Goal: Book appointment/travel/reservation

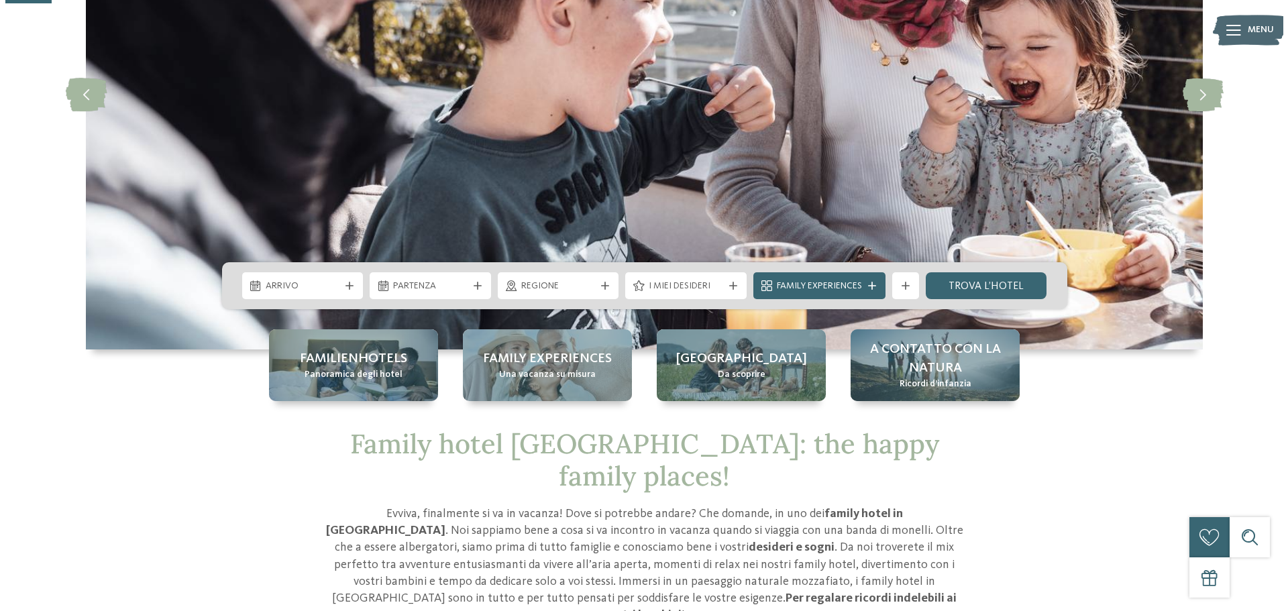
scroll to position [268, 0]
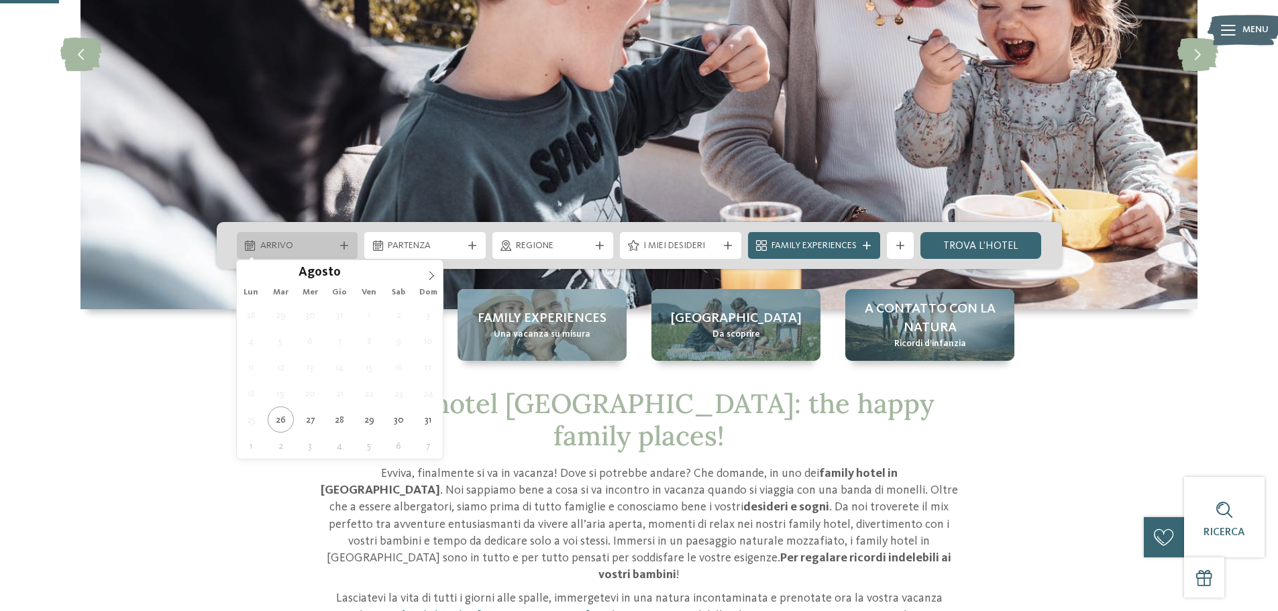
click at [281, 232] on div "Arrivo" at bounding box center [297, 245] width 121 height 27
click at [435, 275] on icon at bounding box center [431, 275] width 9 height 9
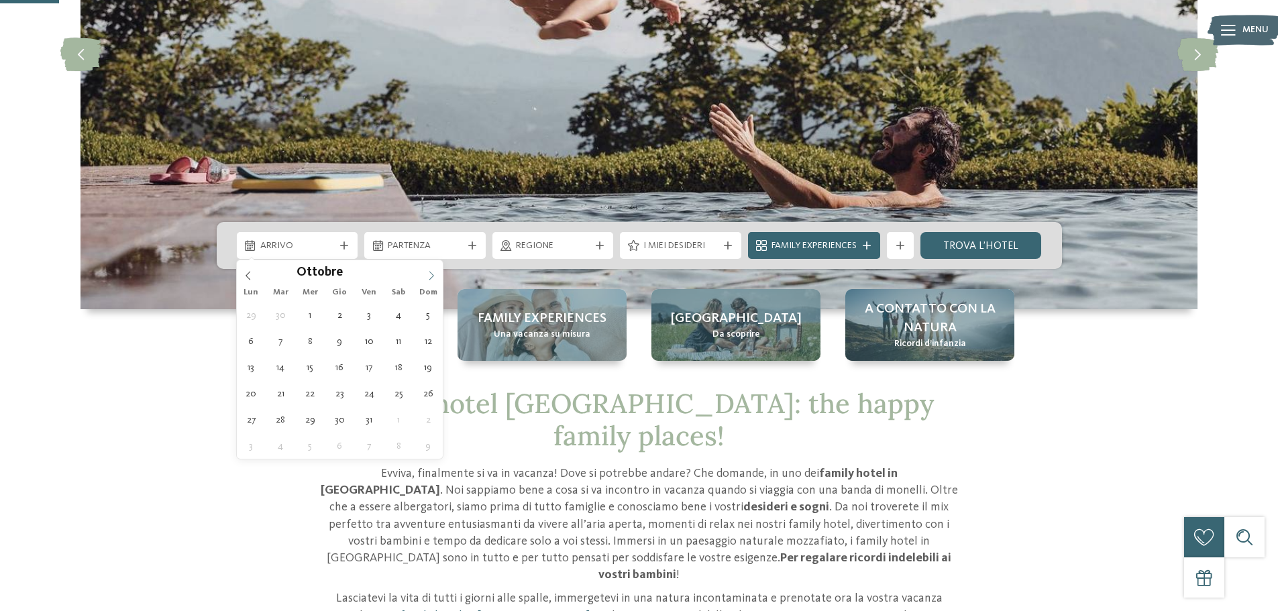
click at [431, 278] on icon at bounding box center [431, 275] width 9 height 9
click at [431, 278] on icon at bounding box center [431, 275] width 5 height 9
click at [431, 279] on icon at bounding box center [431, 275] width 9 height 9
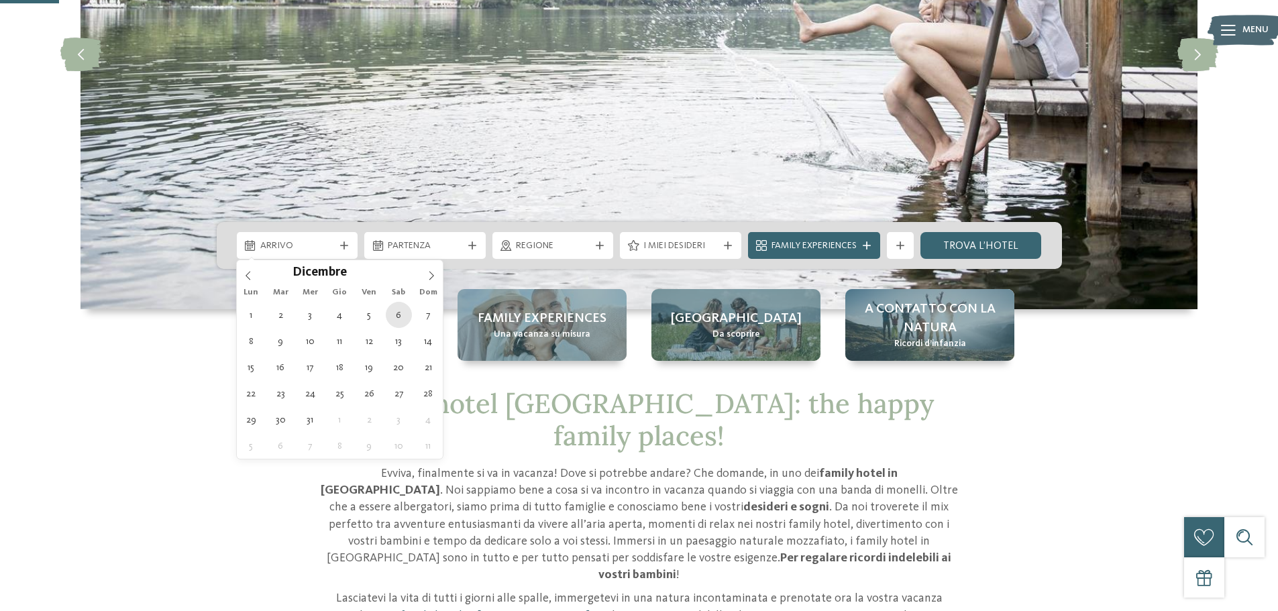
type div "06.12.2025"
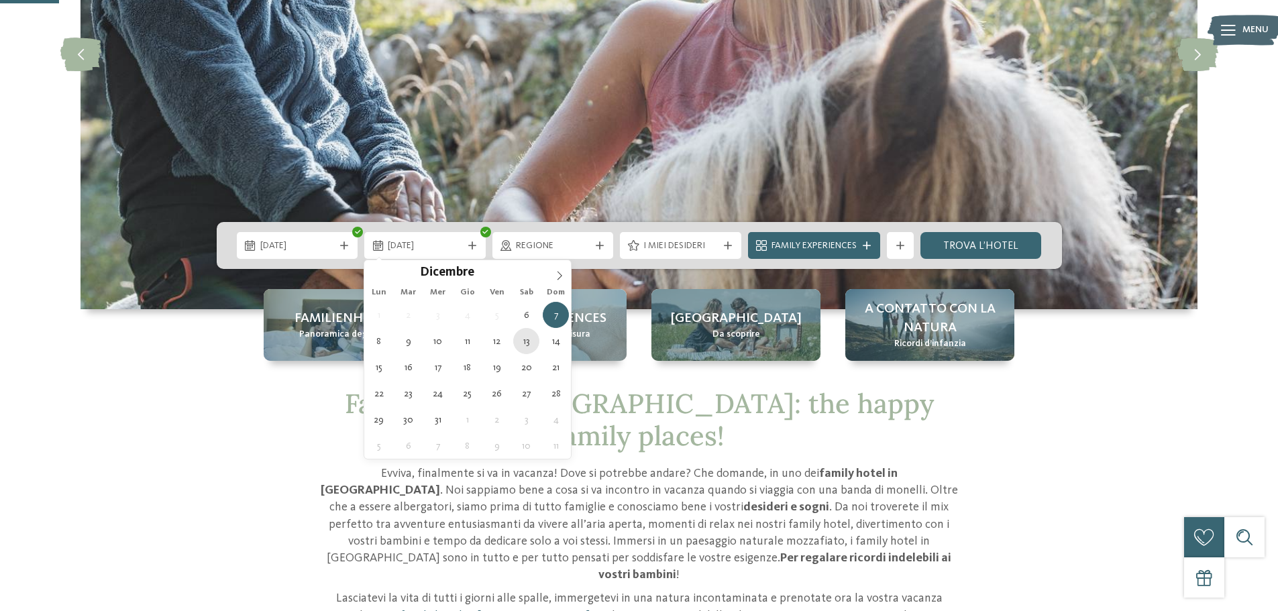
type div "13.12.2025"
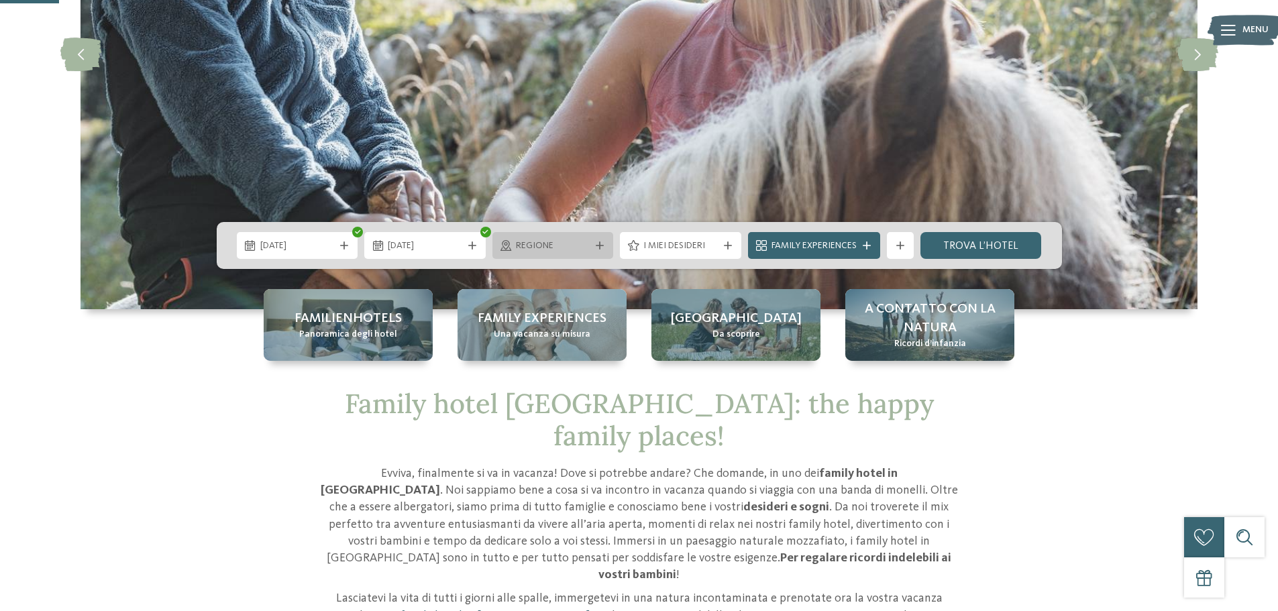
click at [555, 240] on span "Regione" at bounding box center [553, 245] width 74 height 13
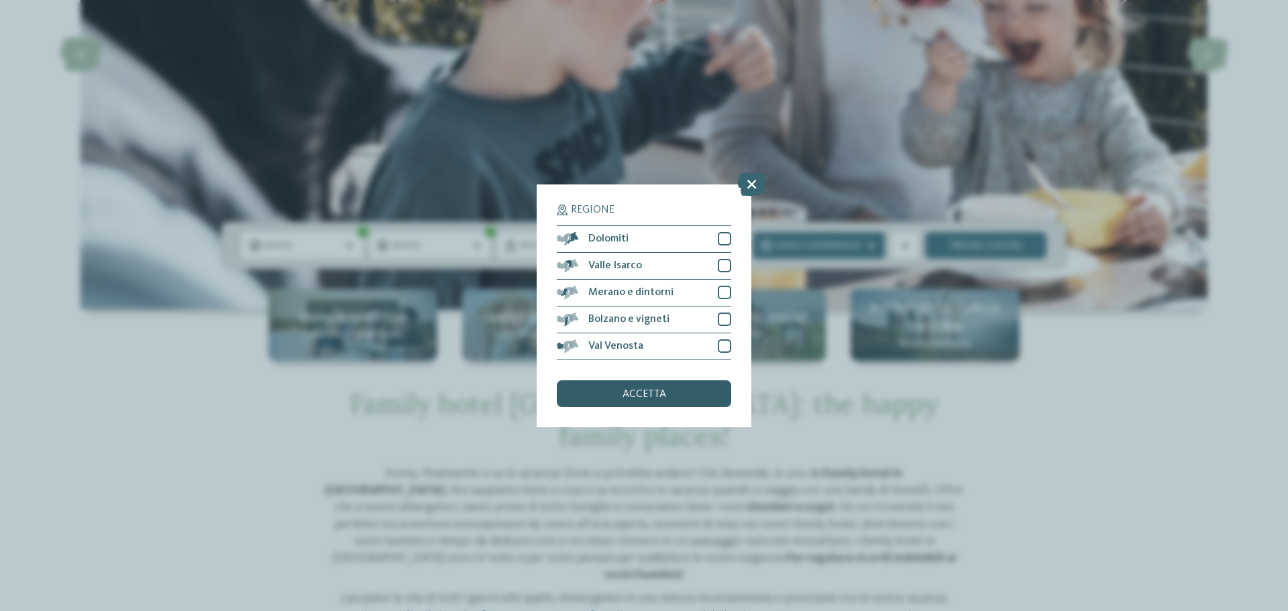
click at [644, 394] on span "accetta" at bounding box center [644, 394] width 44 height 11
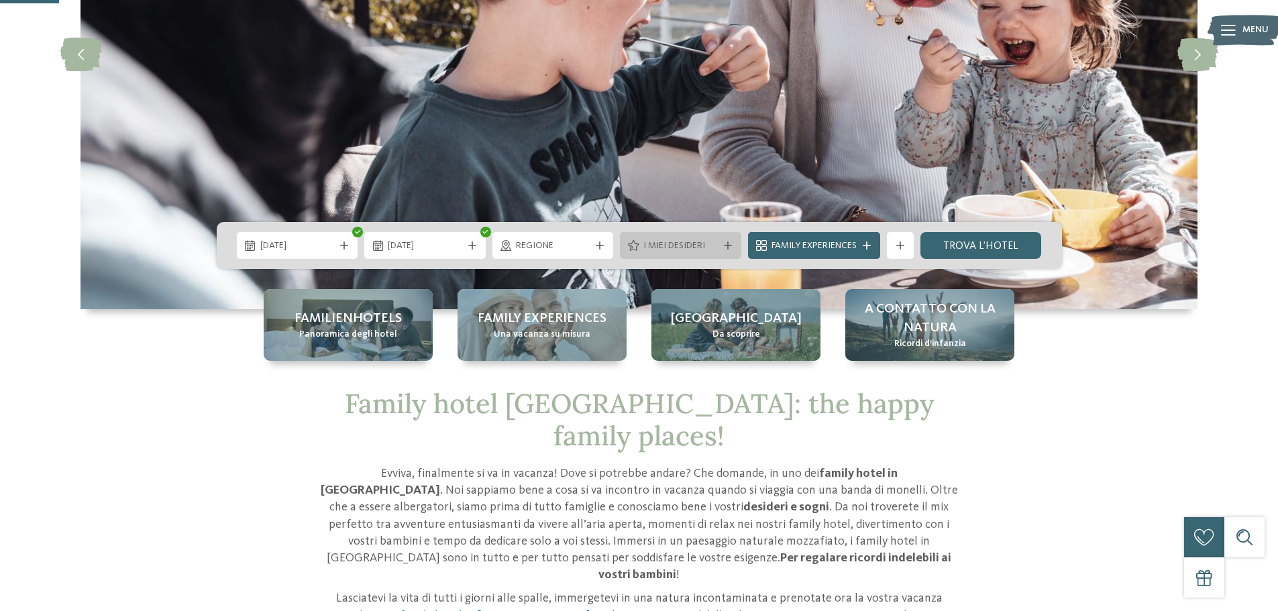
click at [671, 248] on span "I miei desideri" at bounding box center [680, 245] width 74 height 13
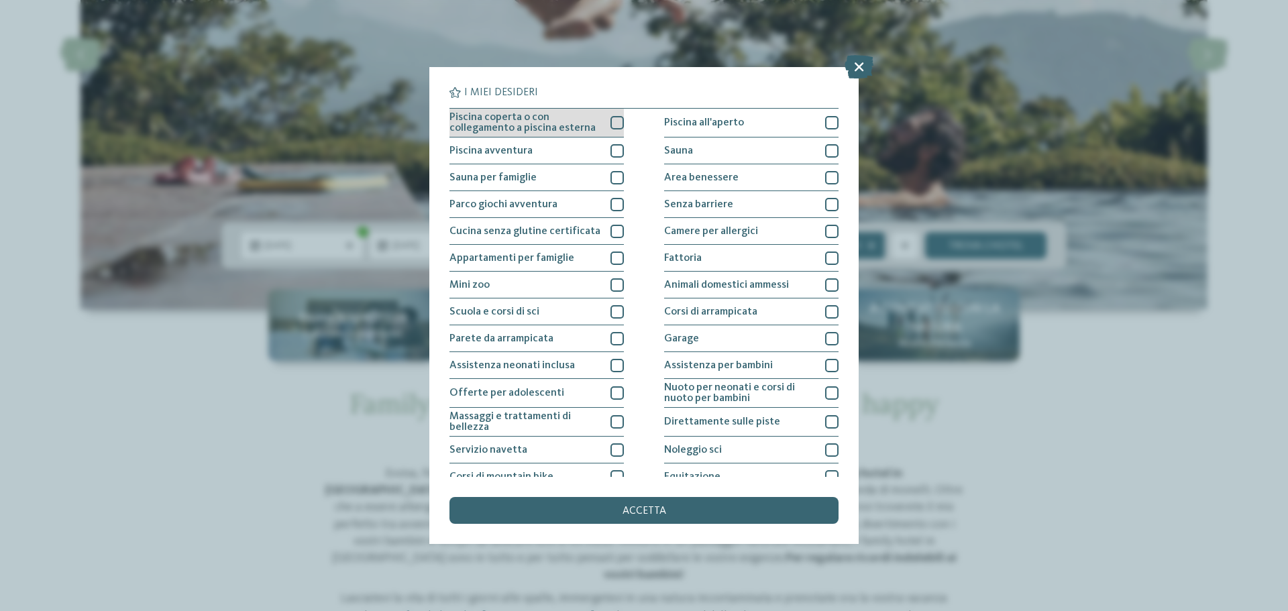
click at [552, 122] on span "Piscina coperta o con collegamento a piscina esterna" at bounding box center [524, 122] width 151 height 21
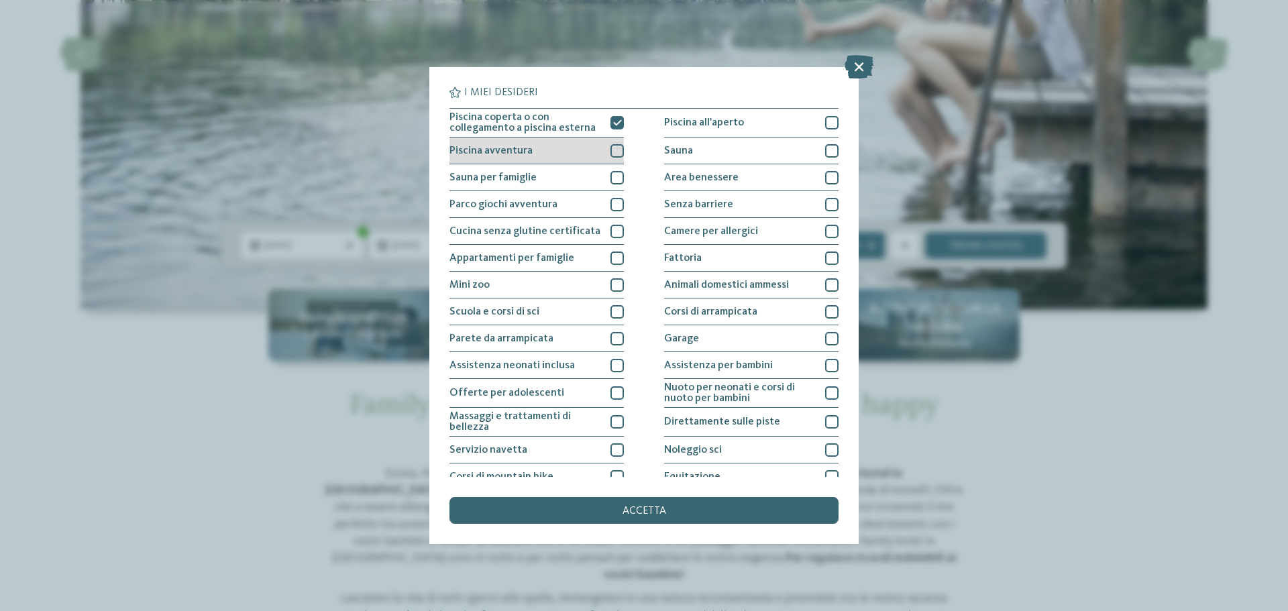
click at [559, 148] on div "Piscina avventura" at bounding box center [536, 150] width 174 height 27
click at [558, 175] on div "Sauna per famiglie" at bounding box center [536, 177] width 174 height 27
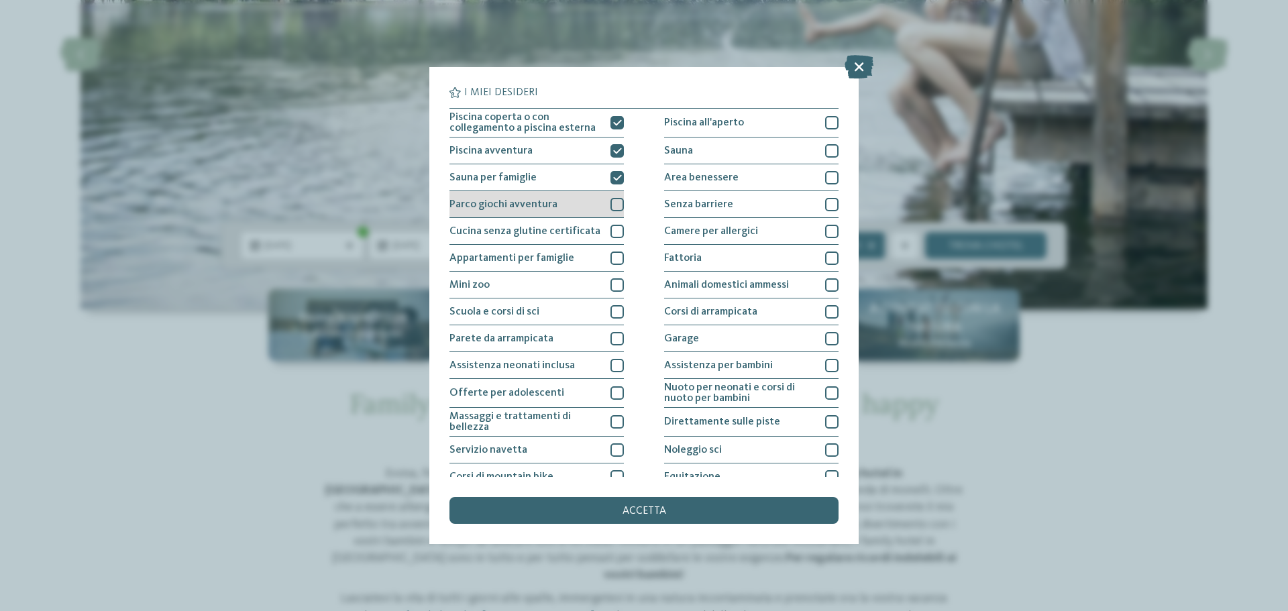
click at [562, 203] on div "Parco giochi avventura" at bounding box center [536, 204] width 174 height 27
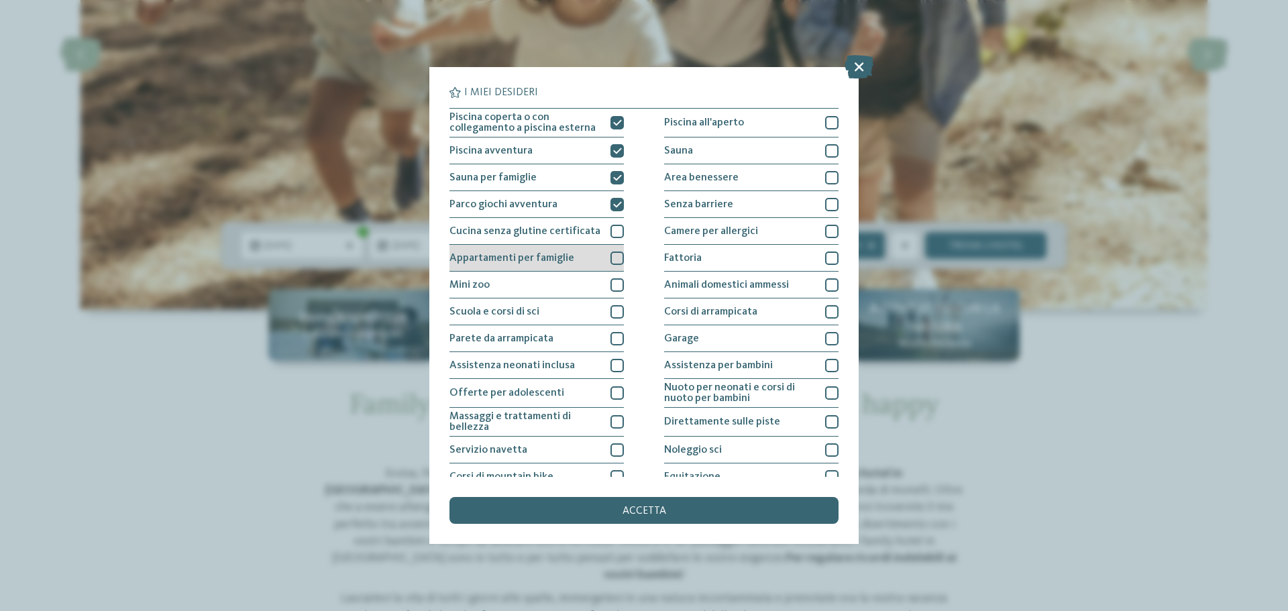
click at [566, 253] on span "Appartamenti per famiglie" at bounding box center [511, 258] width 125 height 11
click at [538, 286] on div "Mini zoo" at bounding box center [536, 285] width 174 height 27
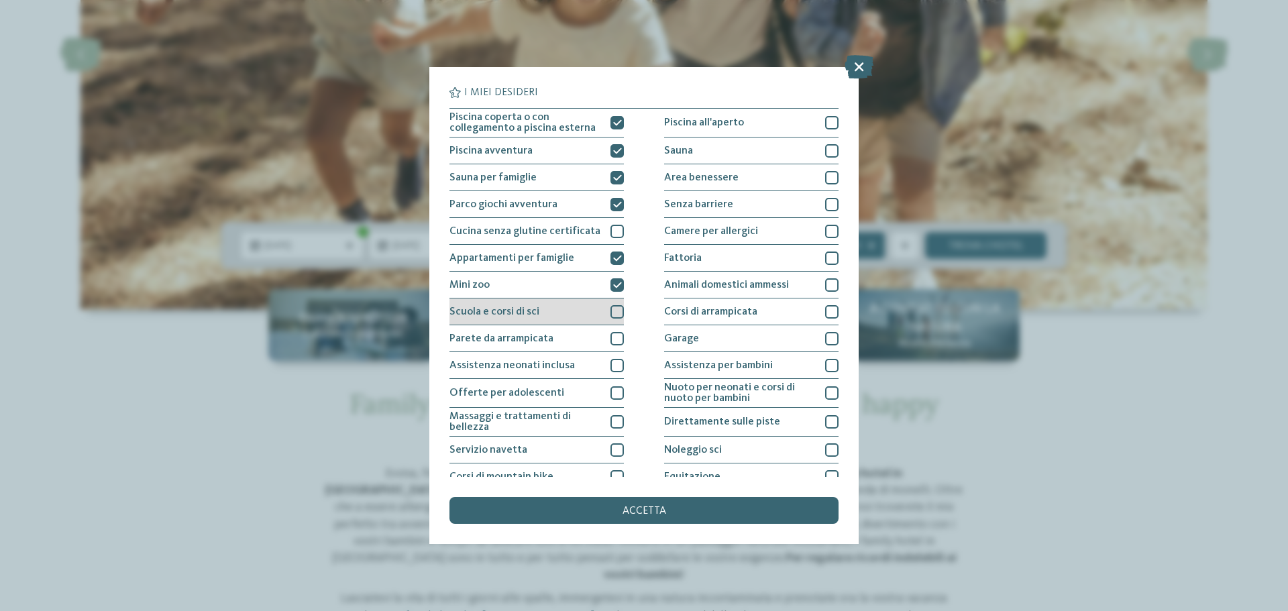
click at [542, 306] on div "Scuola e corsi di sci" at bounding box center [536, 311] width 174 height 27
click at [555, 317] on div "Scuola e corsi di sci" at bounding box center [536, 311] width 174 height 27
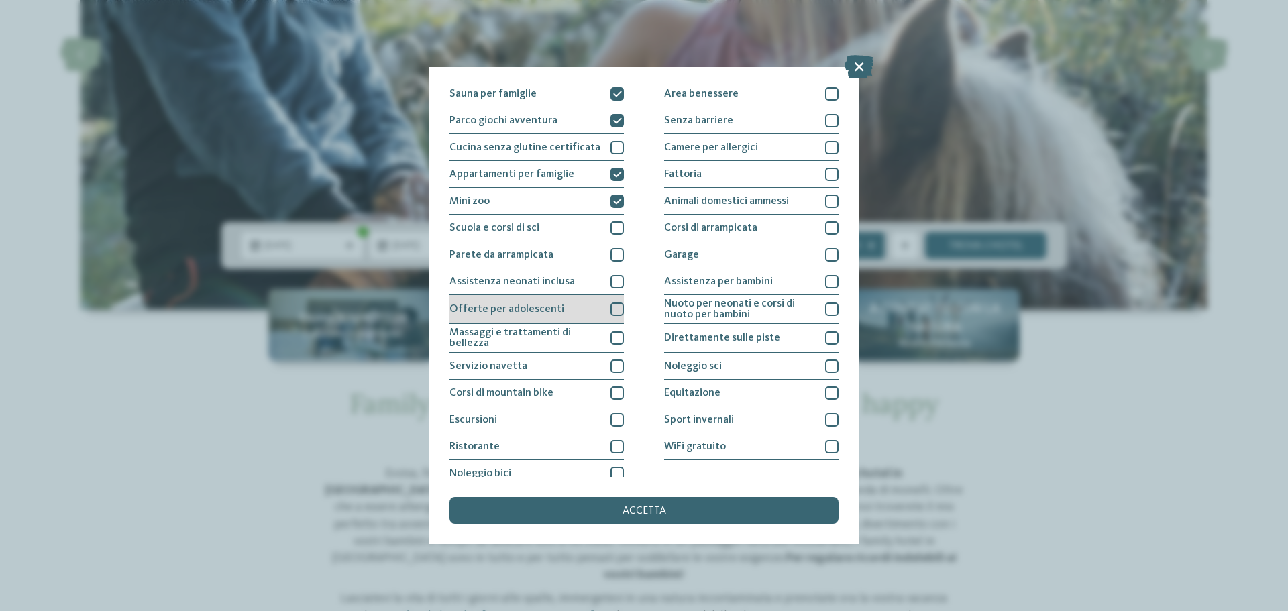
scroll to position [94, 0]
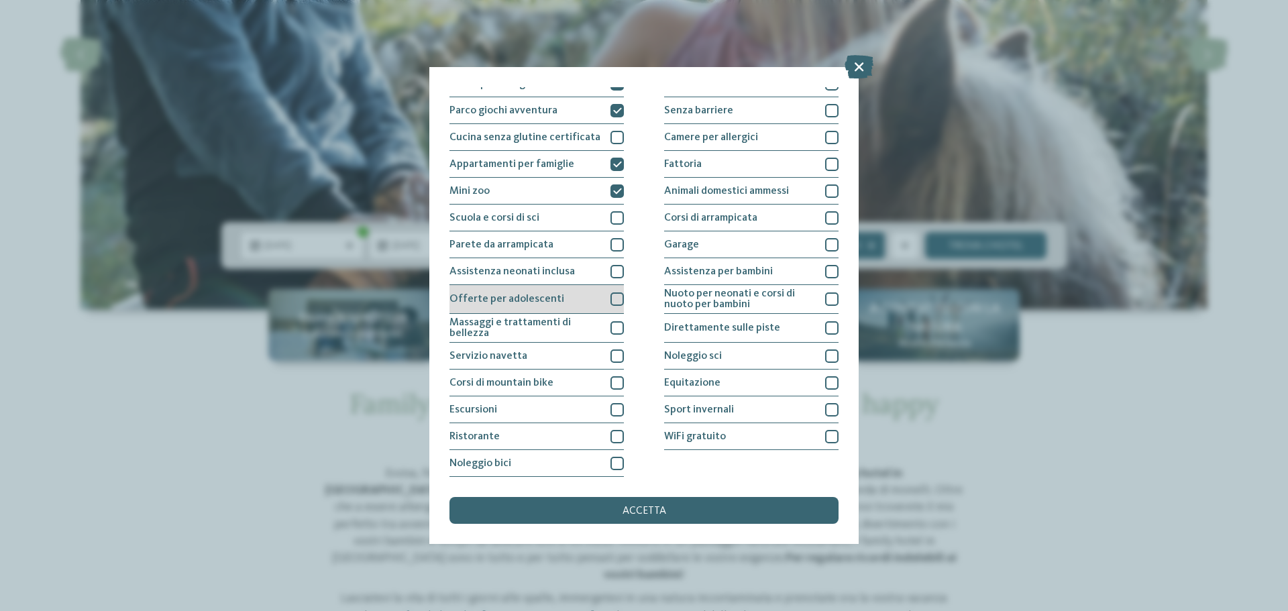
click at [552, 298] on span "Offerte per adolescenti" at bounding box center [506, 299] width 115 height 11
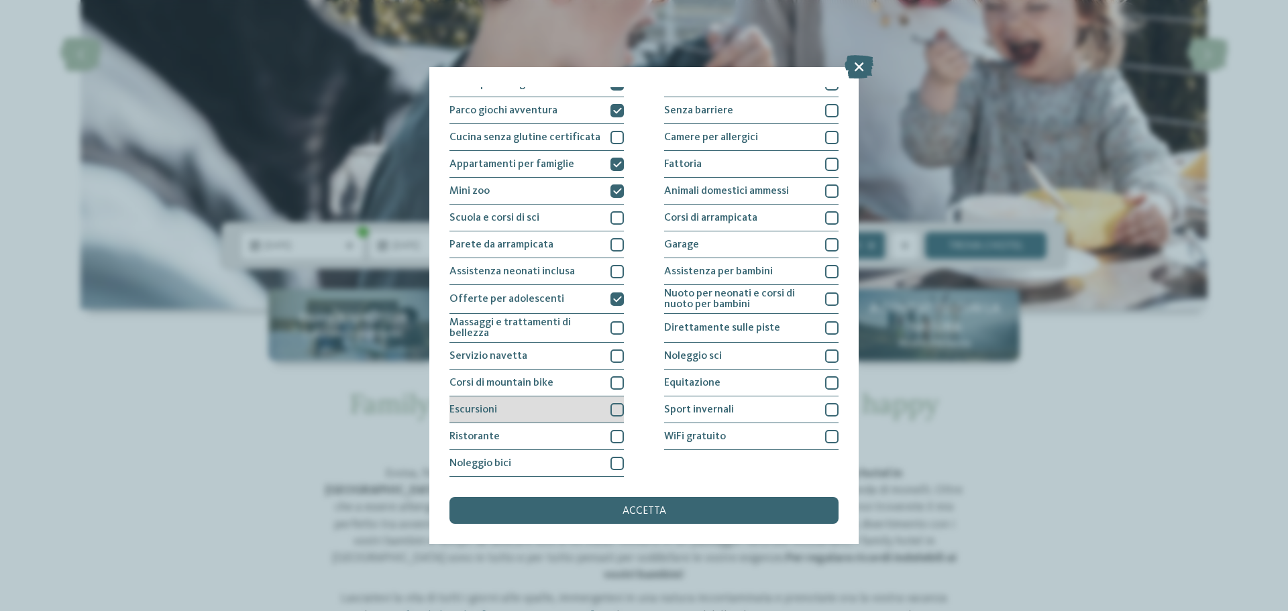
click at [564, 408] on div "Escursioni" at bounding box center [536, 409] width 174 height 27
click at [554, 434] on div "Ristorante" at bounding box center [536, 436] width 174 height 27
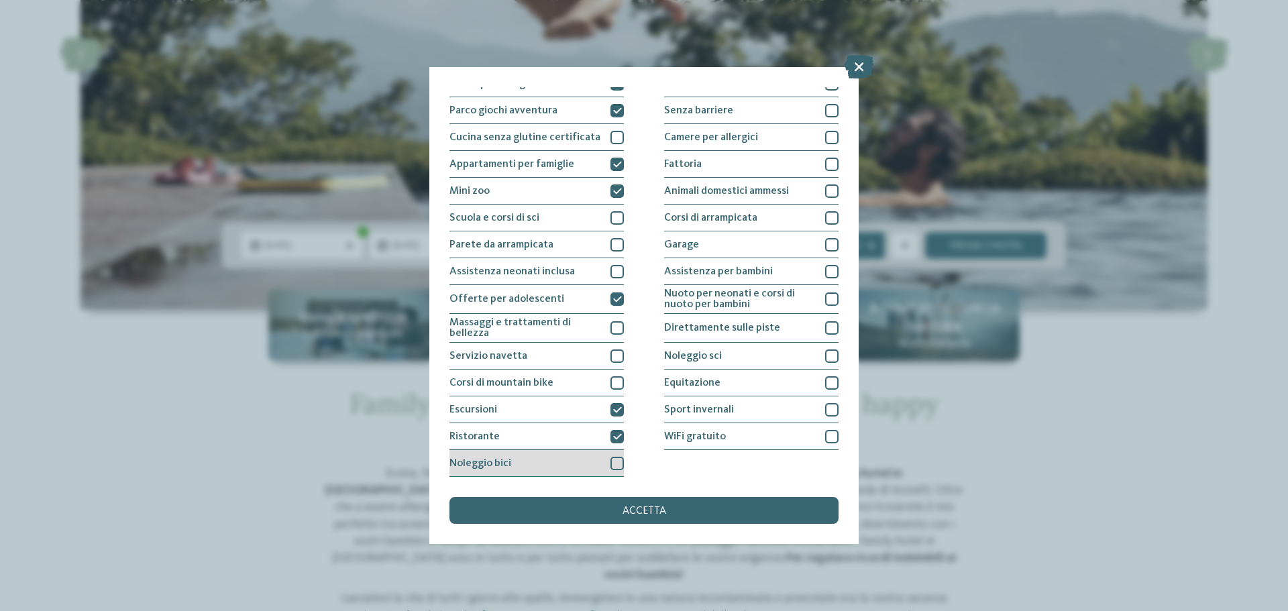
click at [573, 469] on div "Noleggio bici" at bounding box center [536, 463] width 174 height 27
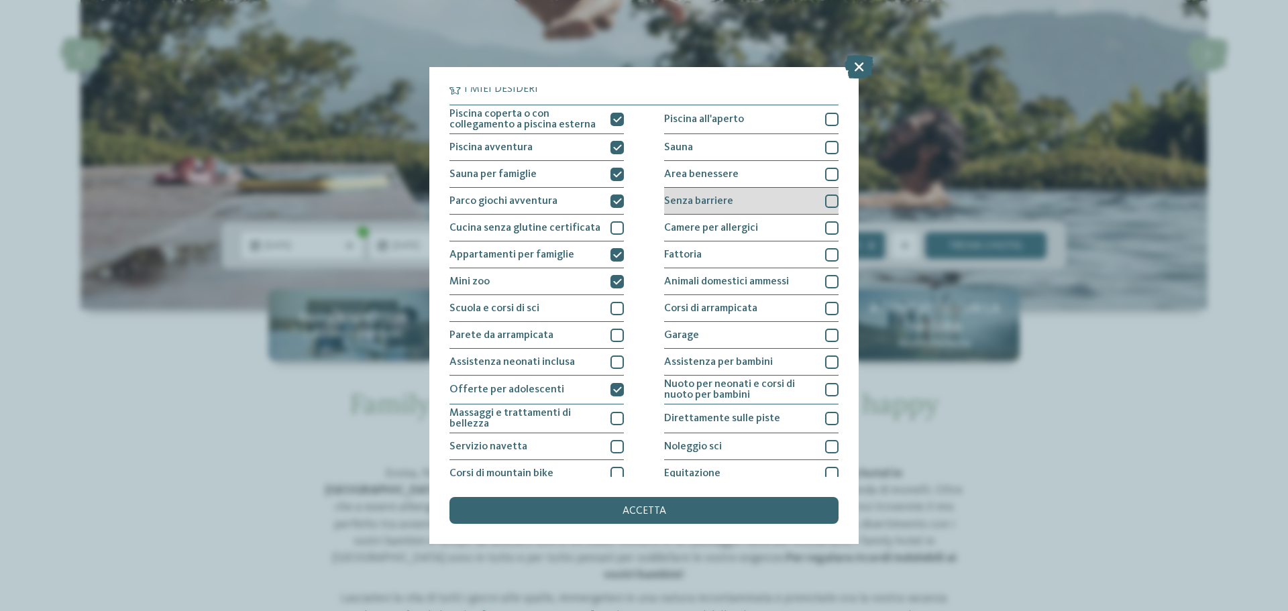
scroll to position [0, 0]
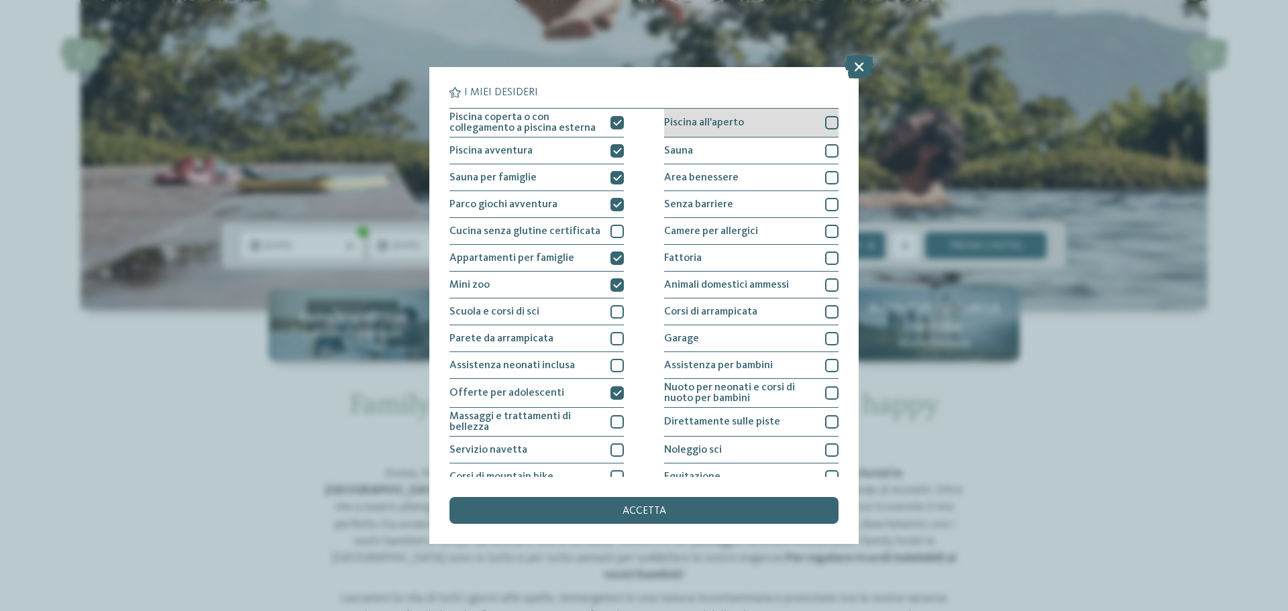
click at [759, 125] on div "Piscina all'aperto" at bounding box center [751, 123] width 174 height 29
click at [765, 148] on div "Sauna" at bounding box center [751, 150] width 174 height 27
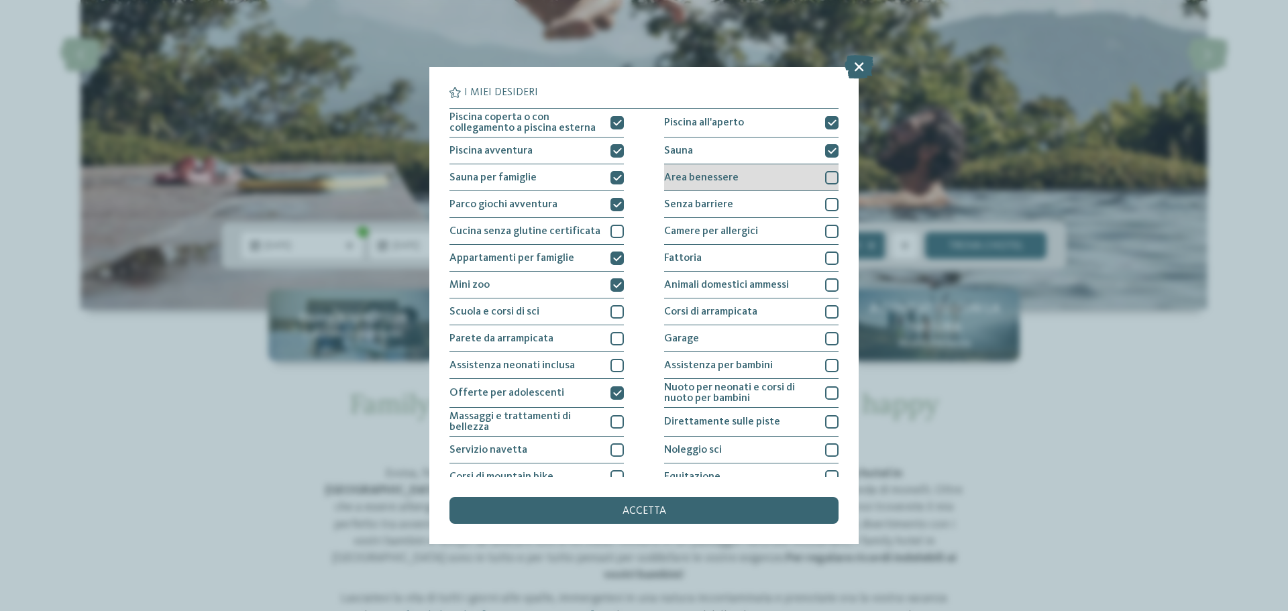
click at [759, 181] on div "Area benessere" at bounding box center [751, 177] width 174 height 27
click at [762, 199] on div "Senza barriere" at bounding box center [751, 204] width 174 height 27
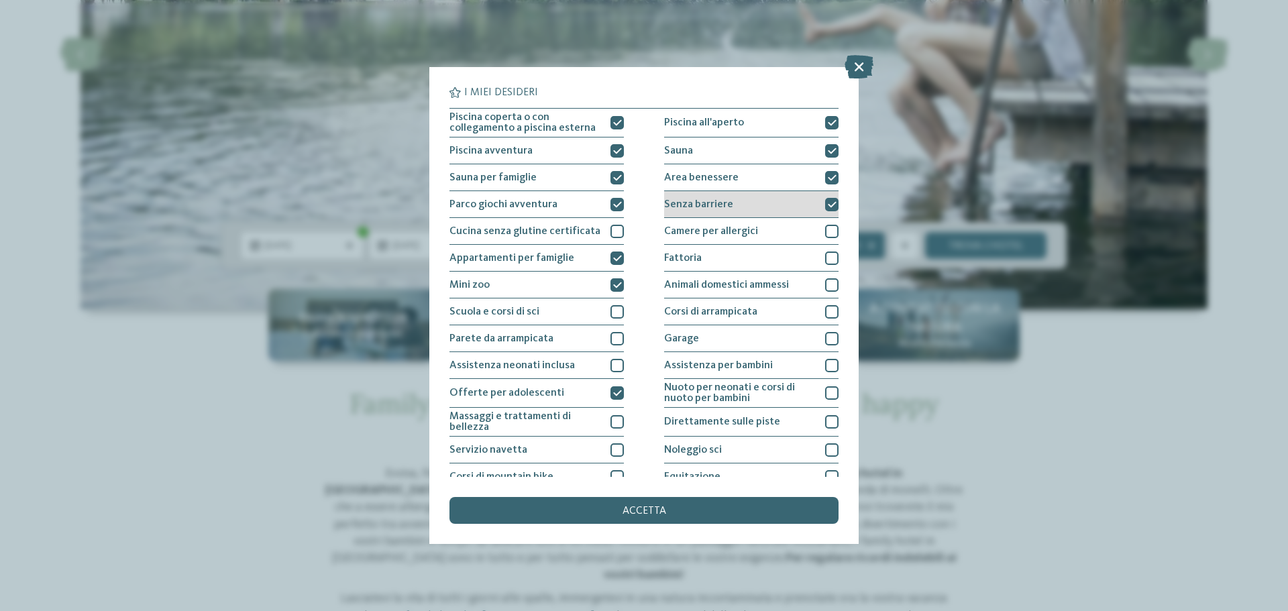
click at [758, 207] on div "Senza barriere" at bounding box center [751, 204] width 174 height 27
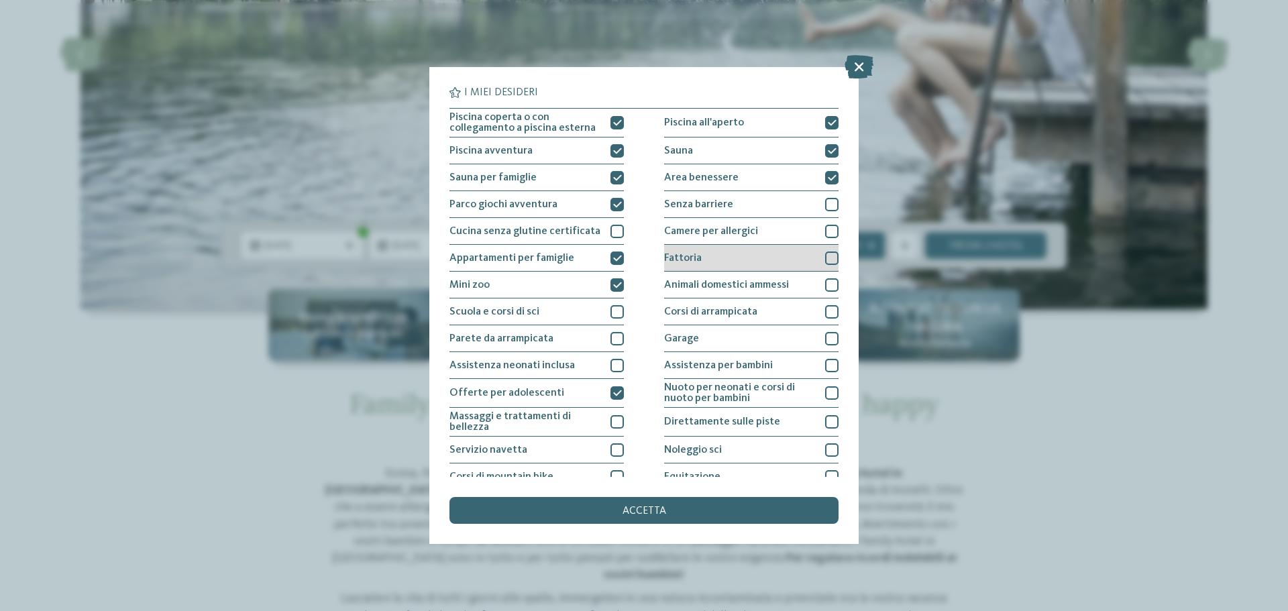
click at [740, 256] on div "Fattoria" at bounding box center [751, 258] width 174 height 27
click at [742, 282] on span "Animali domestici ammessi" at bounding box center [726, 285] width 125 height 11
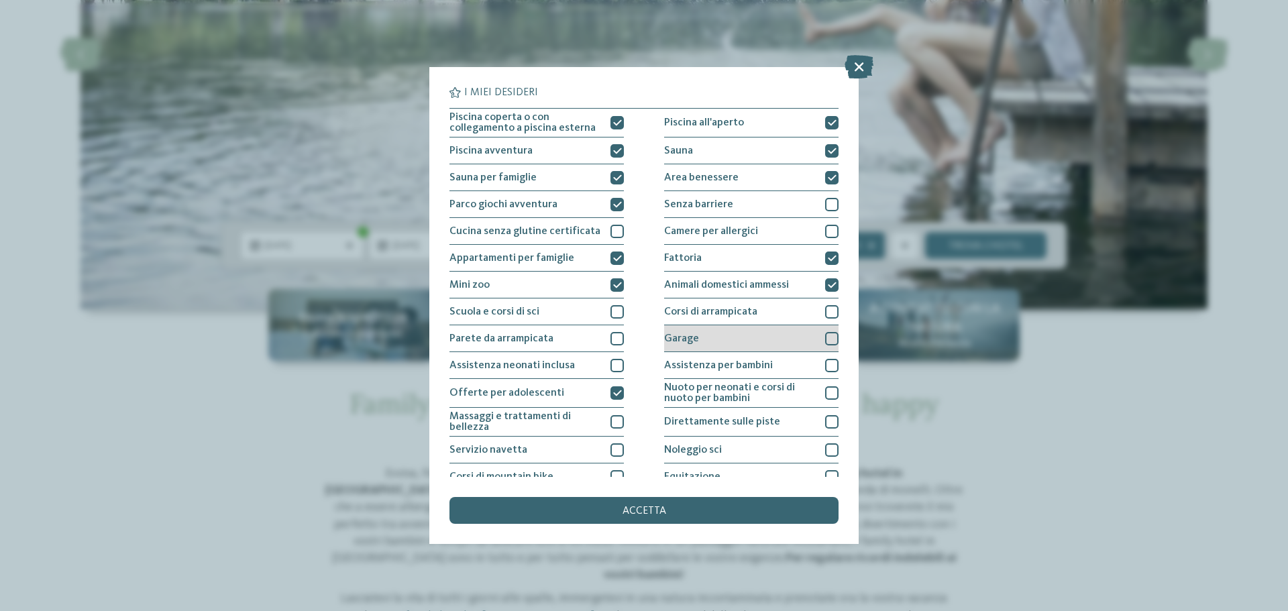
scroll to position [67, 0]
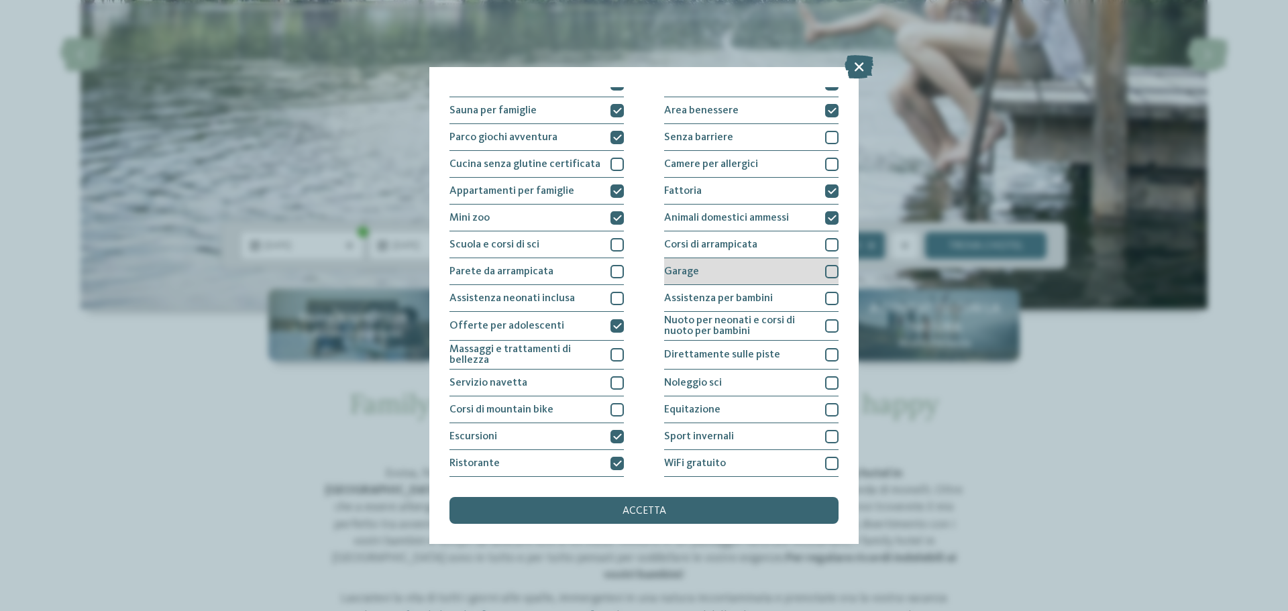
click at [736, 263] on div "Garage" at bounding box center [751, 271] width 174 height 27
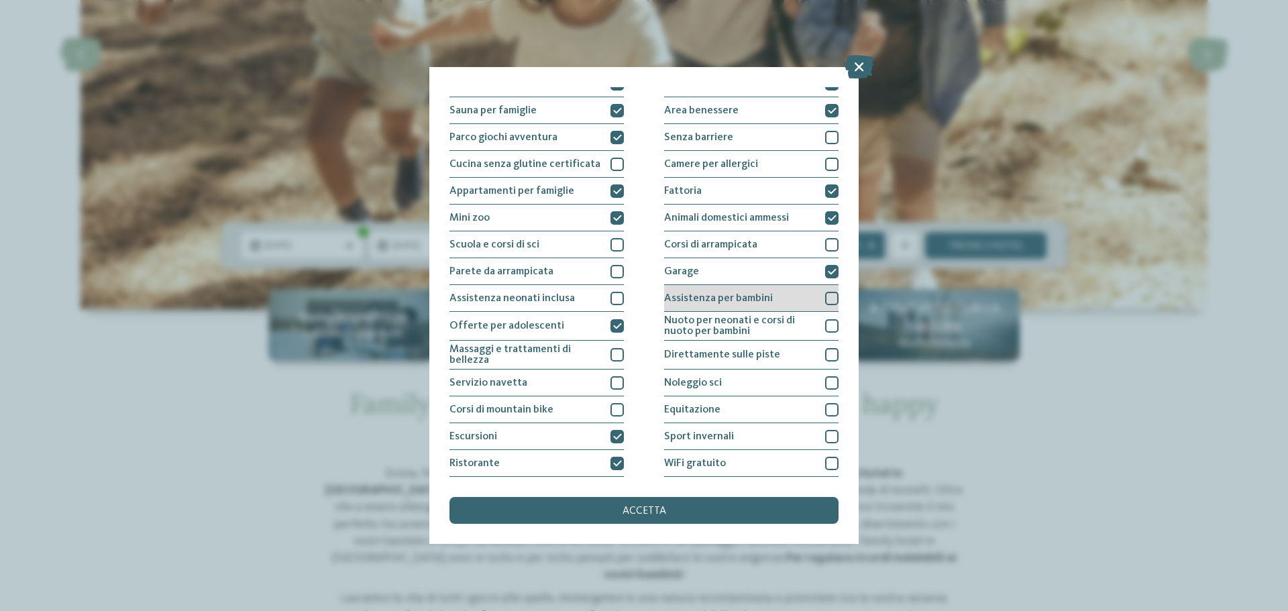
click at [742, 298] on span "Assistenza per bambini" at bounding box center [718, 298] width 109 height 11
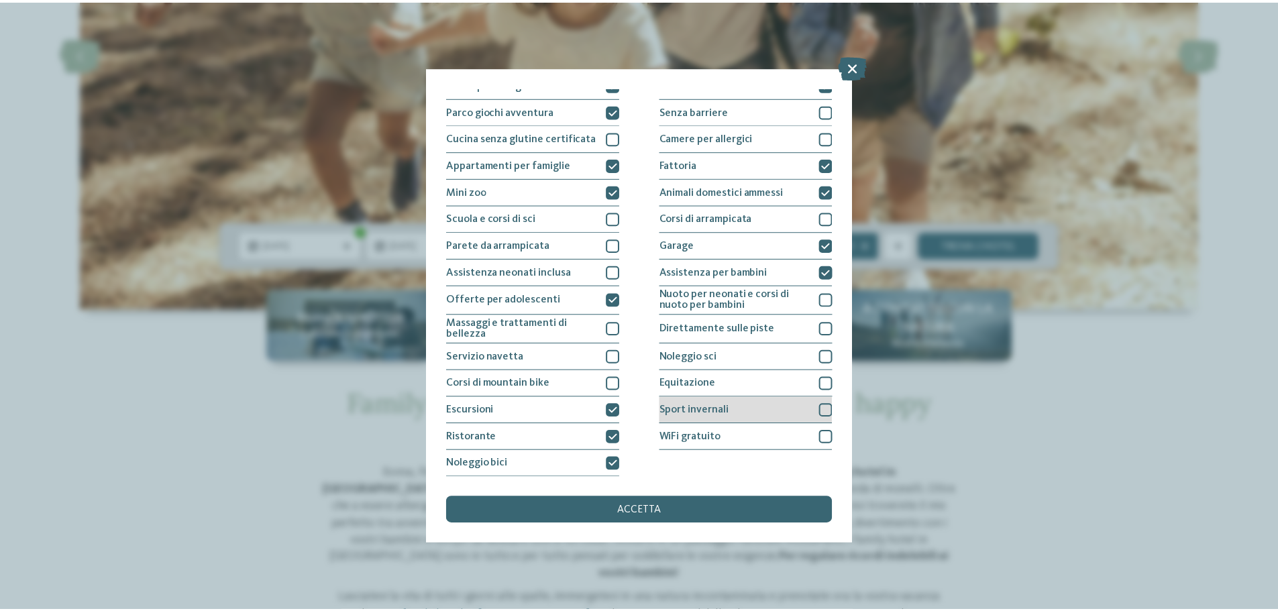
scroll to position [94, 0]
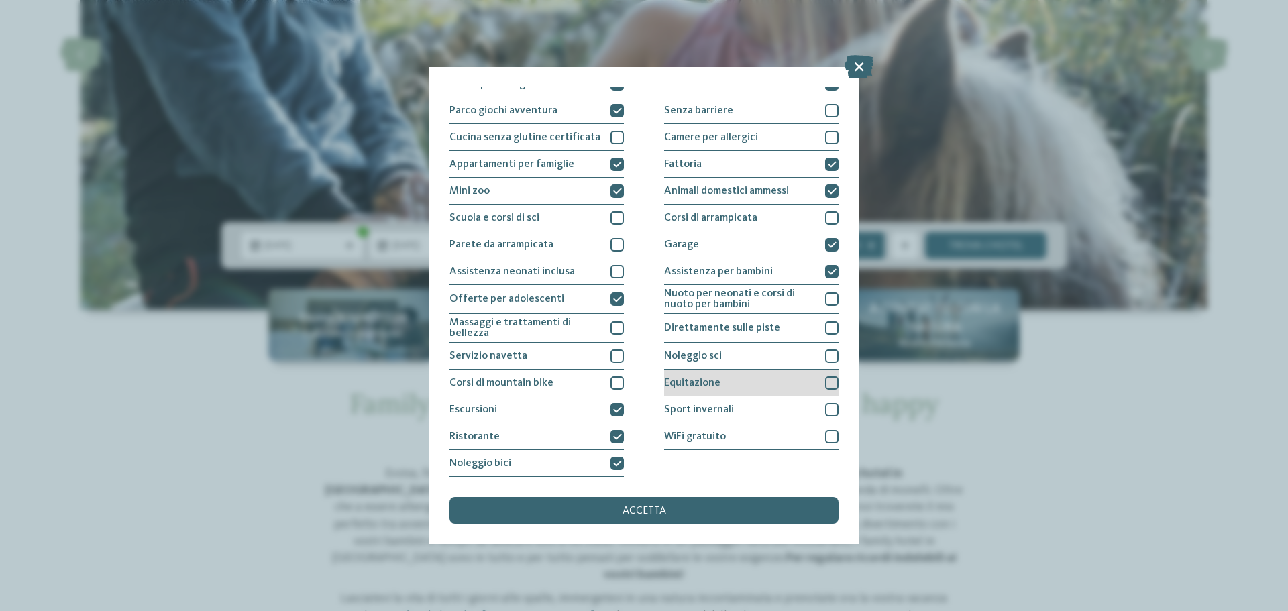
click at [750, 387] on div "Equitazione" at bounding box center [751, 383] width 174 height 27
click at [741, 409] on div "Sport invernali" at bounding box center [751, 409] width 174 height 27
click at [728, 451] on div "Piscina coperta o con collegamento a piscina esterna Piscina all'aperto Piscina…" at bounding box center [643, 245] width 389 height 463
click at [727, 446] on div "WiFi gratuito" at bounding box center [751, 436] width 174 height 27
click at [715, 506] on div "accetta" at bounding box center [643, 510] width 389 height 27
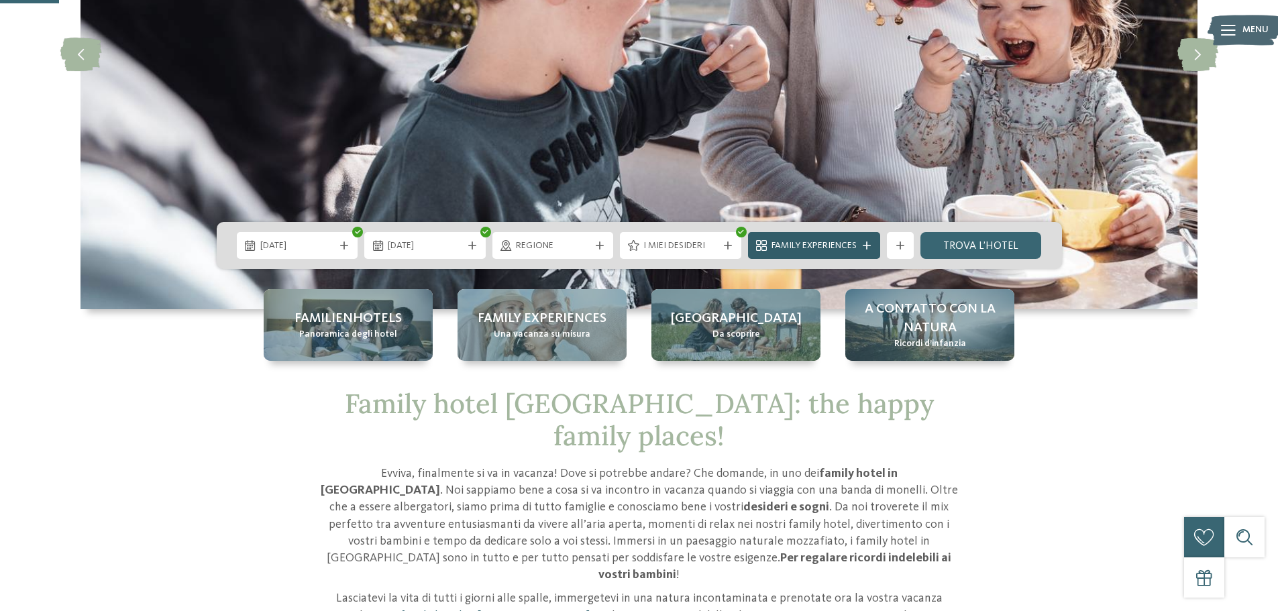
click at [850, 245] on span "Family Experiences" at bounding box center [813, 245] width 85 height 13
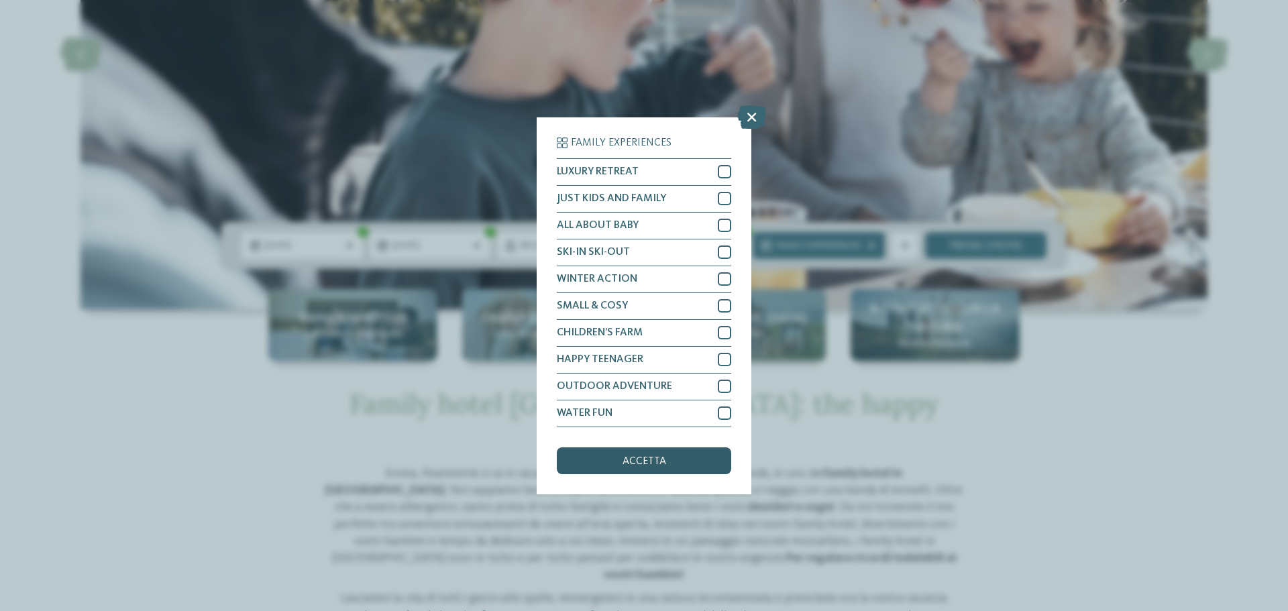
click at [663, 463] on span "accetta" at bounding box center [644, 461] width 44 height 11
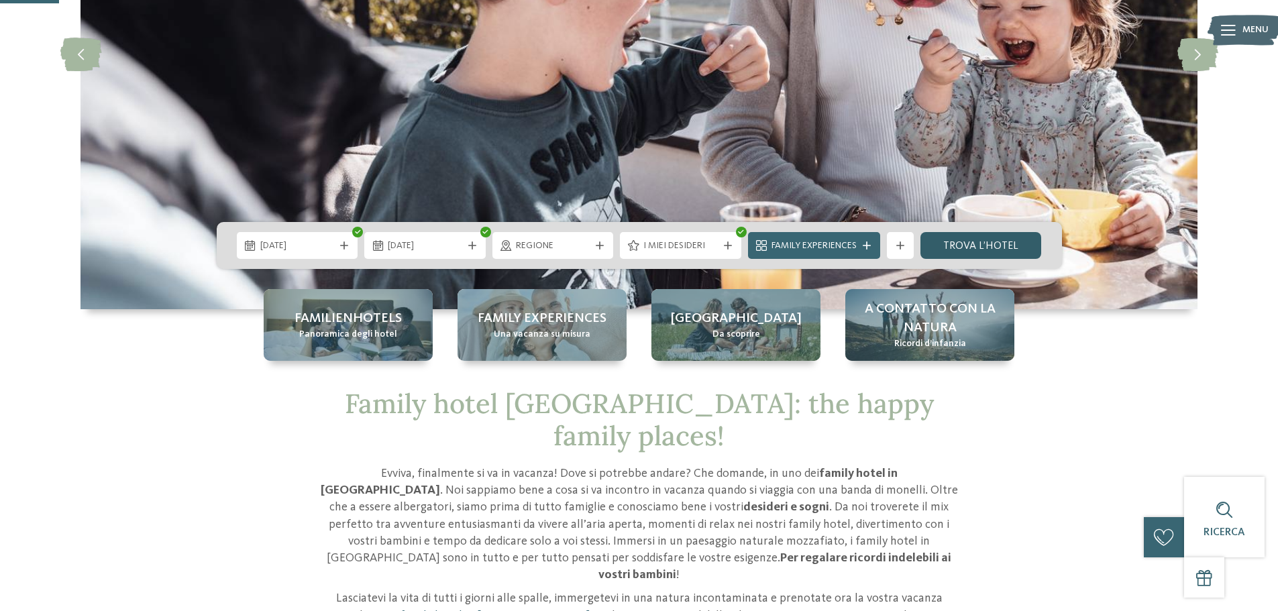
click at [979, 242] on link "trova l’hotel" at bounding box center [980, 245] width 121 height 27
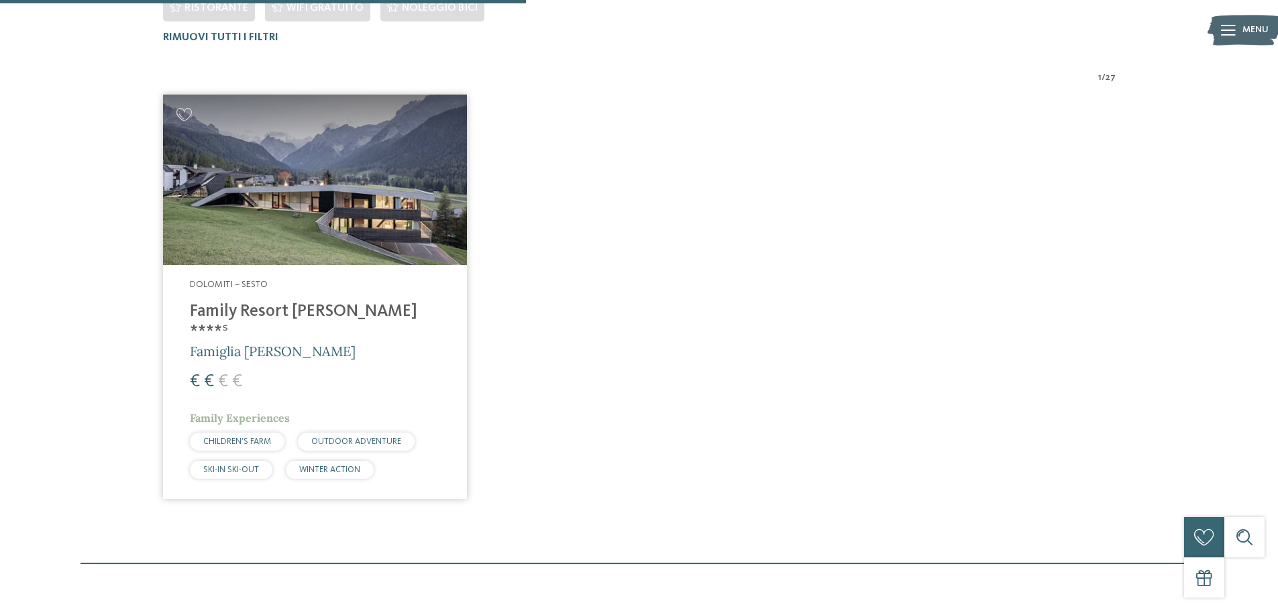
scroll to position [541, 0]
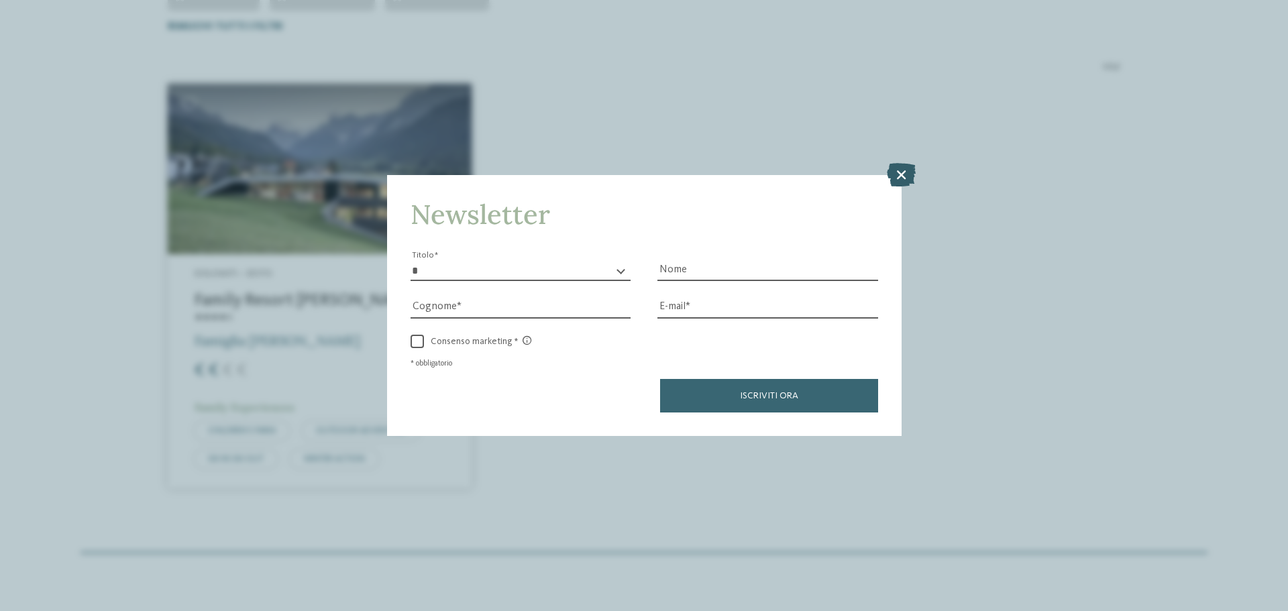
click at [901, 172] on icon at bounding box center [901, 174] width 29 height 23
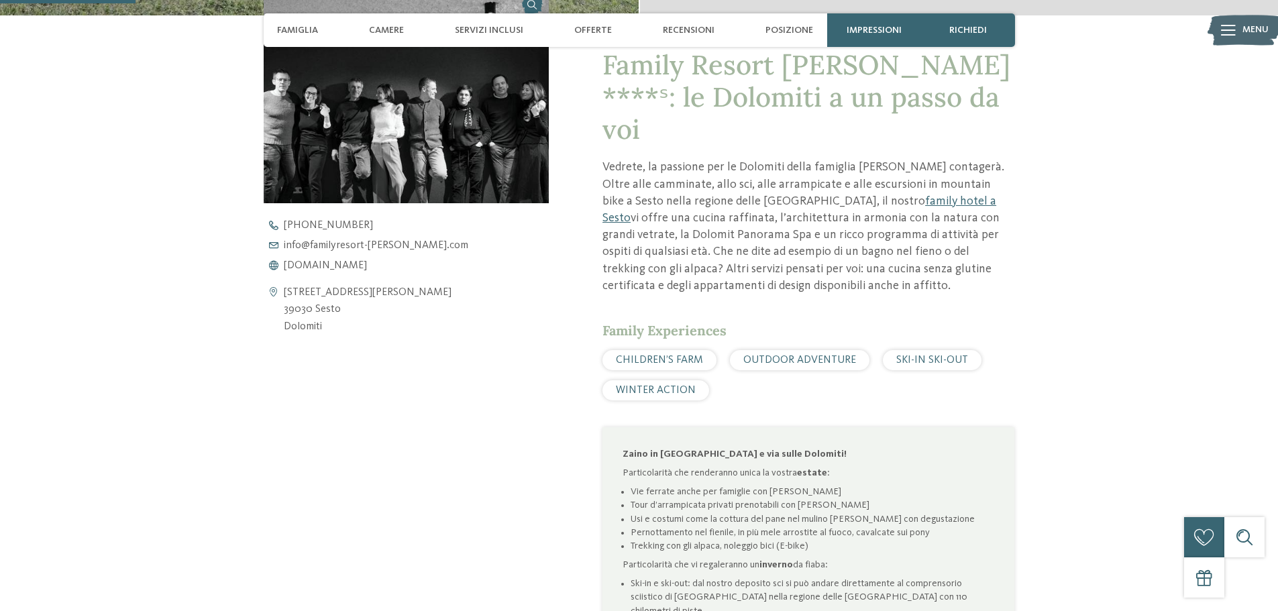
scroll to position [537, 0]
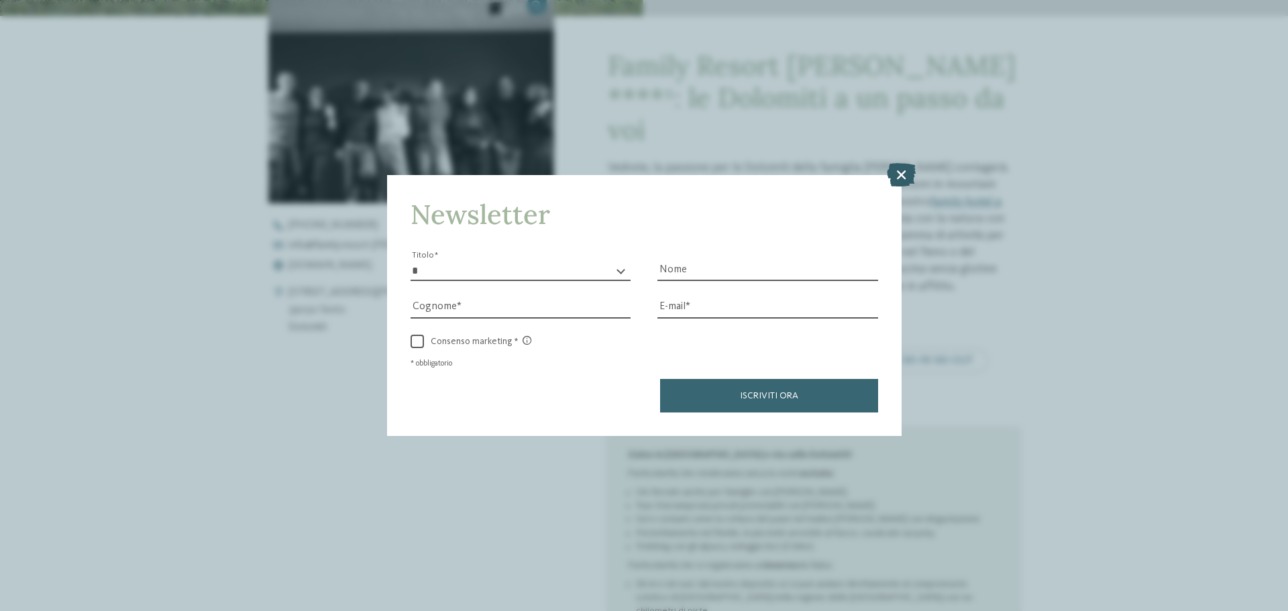
click at [900, 173] on icon at bounding box center [901, 174] width 29 height 23
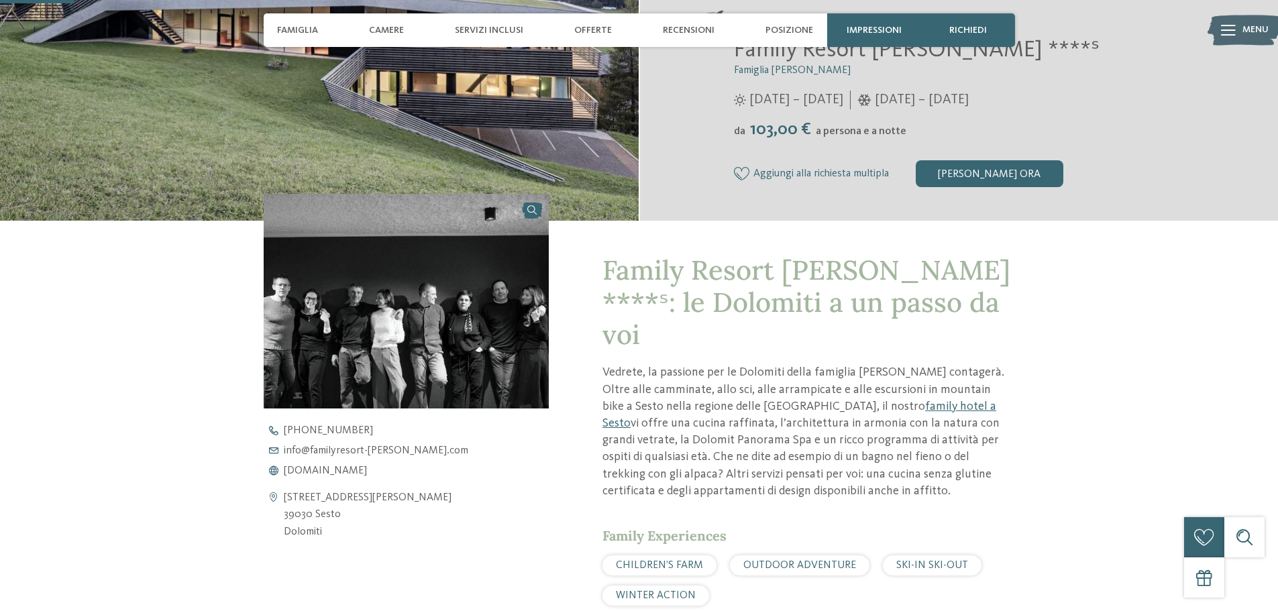
scroll to position [134, 0]
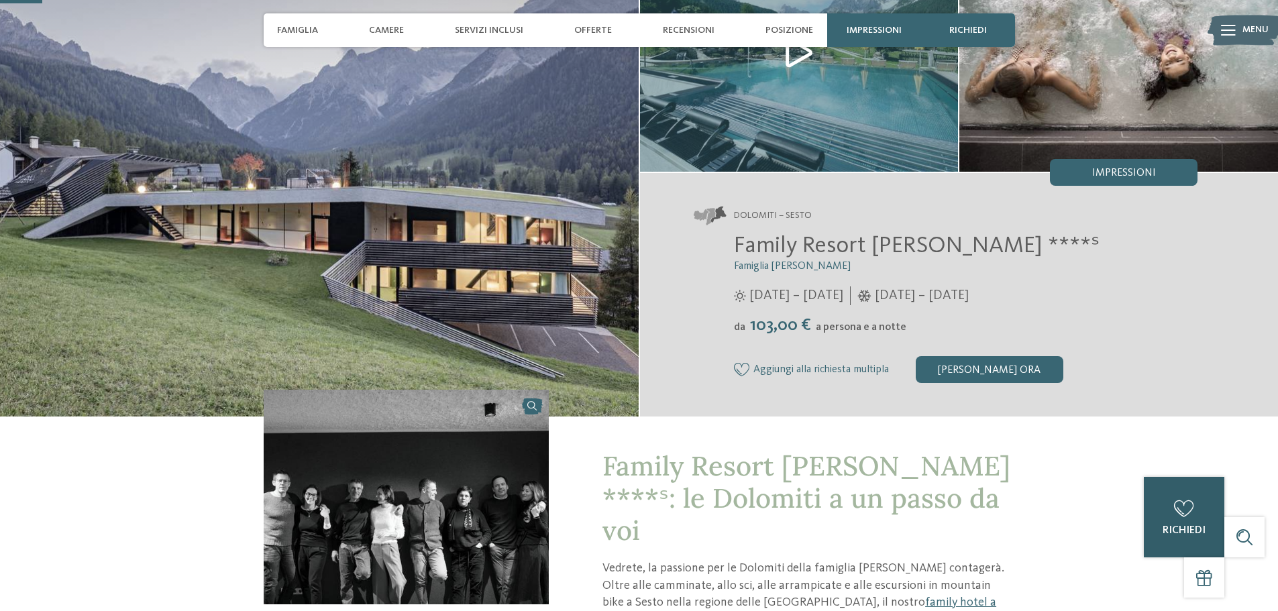
click at [1192, 535] on span "richiedi" at bounding box center [1183, 530] width 43 height 11
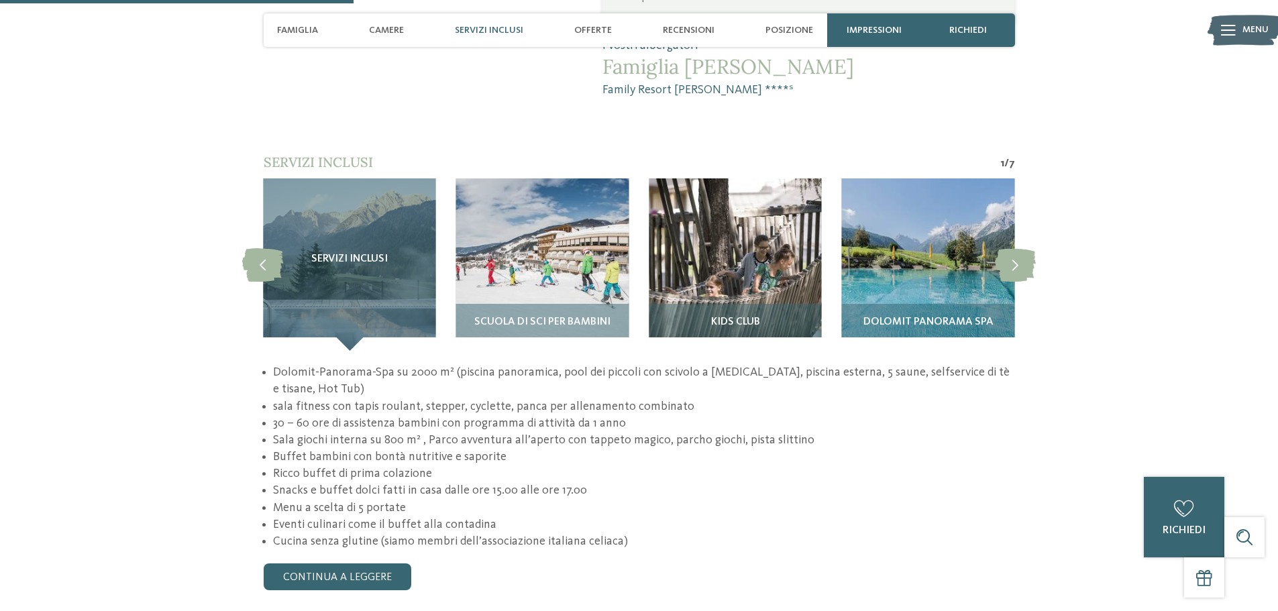
scroll to position [1274, 0]
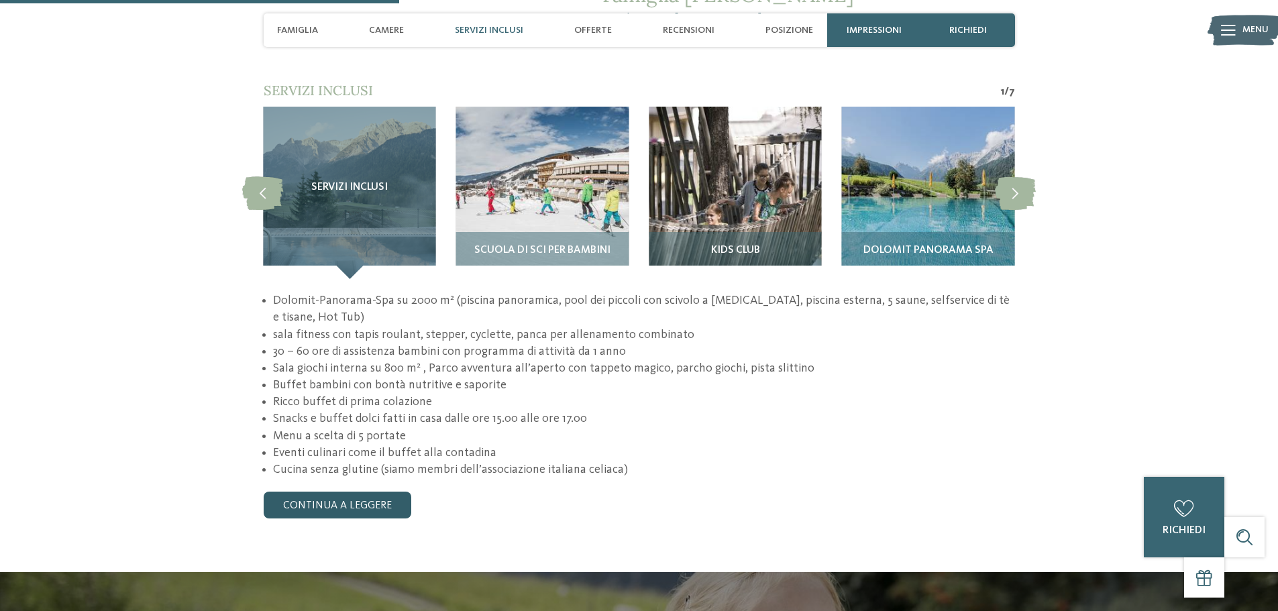
click at [370, 492] on link "continua a leggere" at bounding box center [338, 505] width 148 height 27
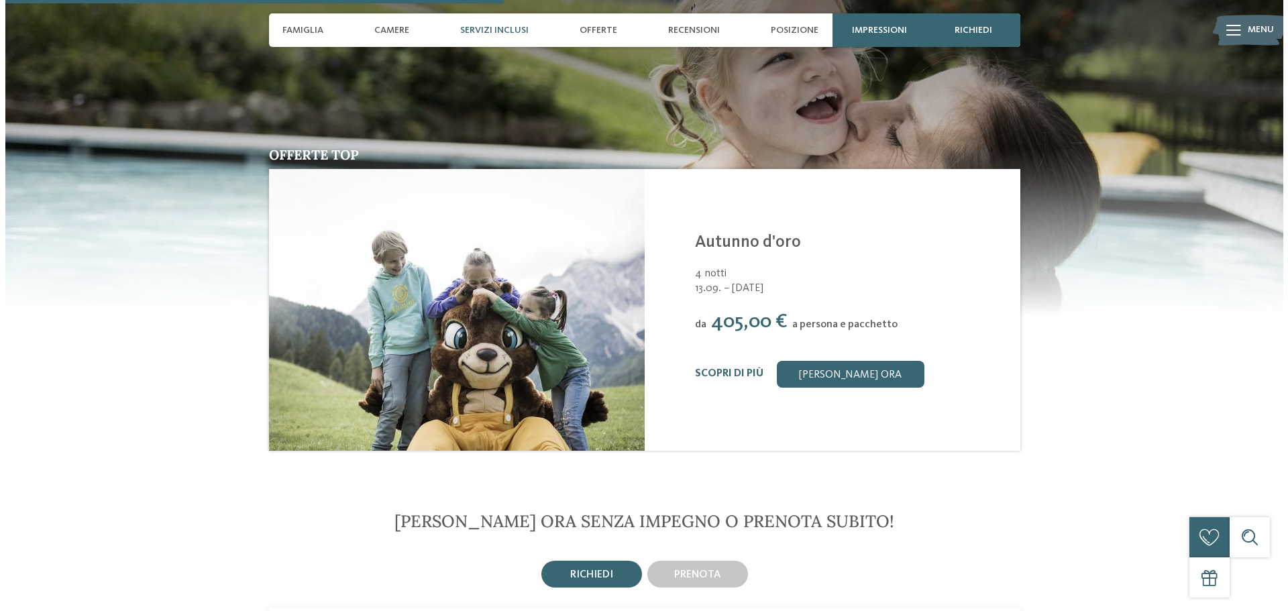
scroll to position [1878, 0]
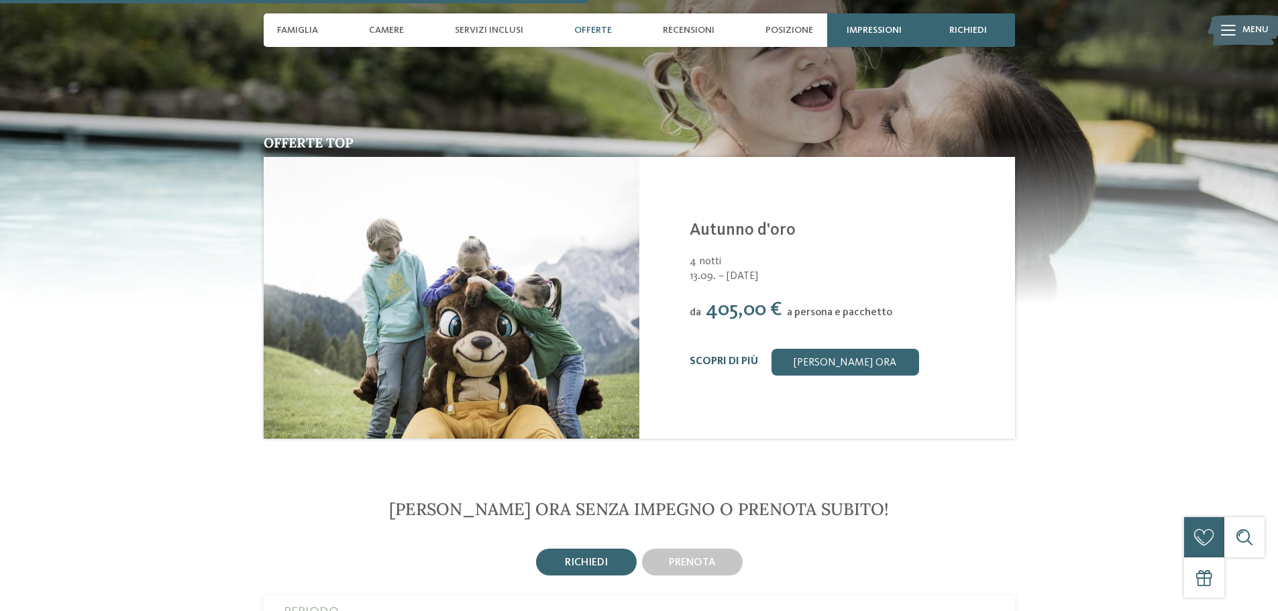
click at [730, 356] on link "Scopri di più" at bounding box center [723, 361] width 68 height 11
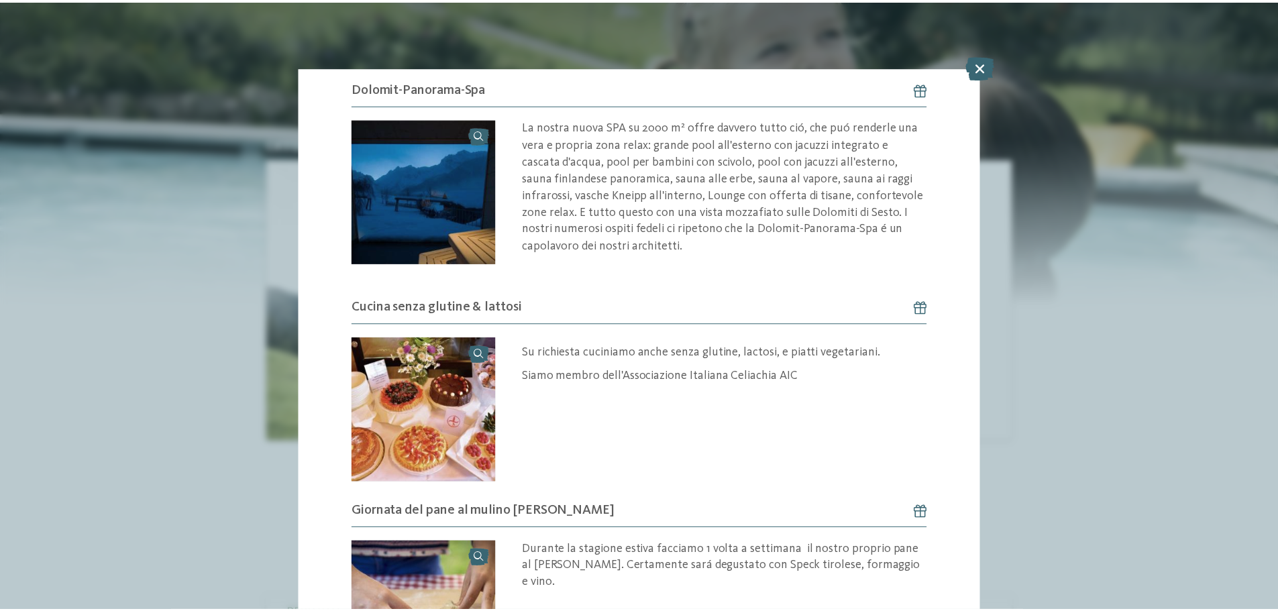
scroll to position [1475, 0]
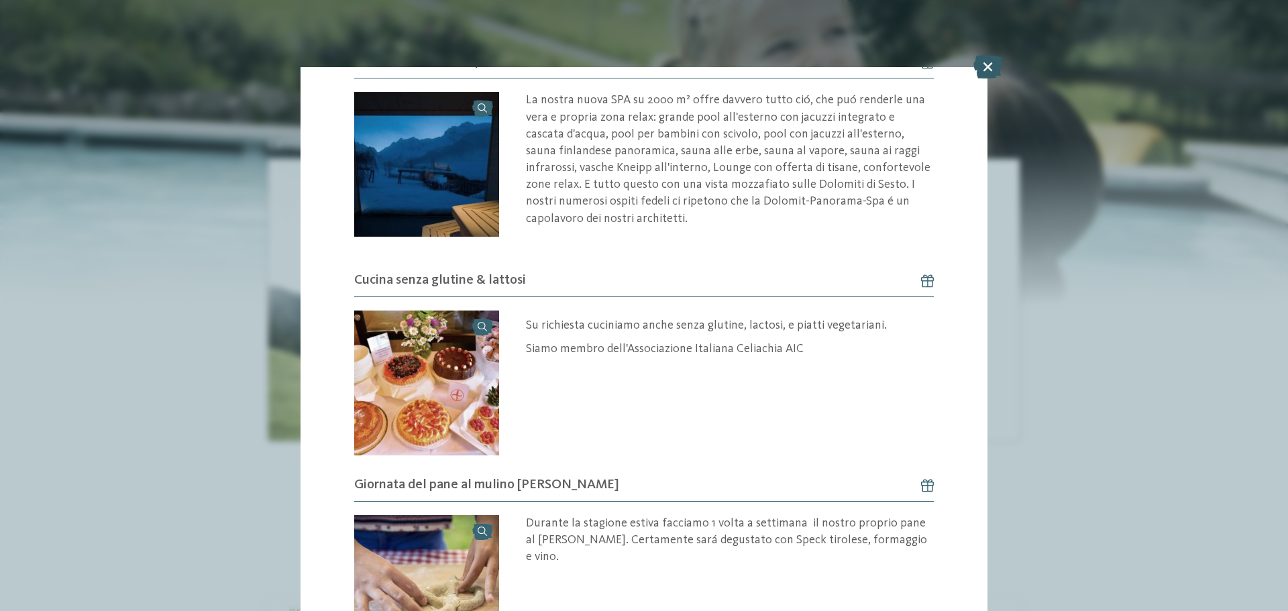
click at [985, 66] on icon at bounding box center [987, 66] width 29 height 23
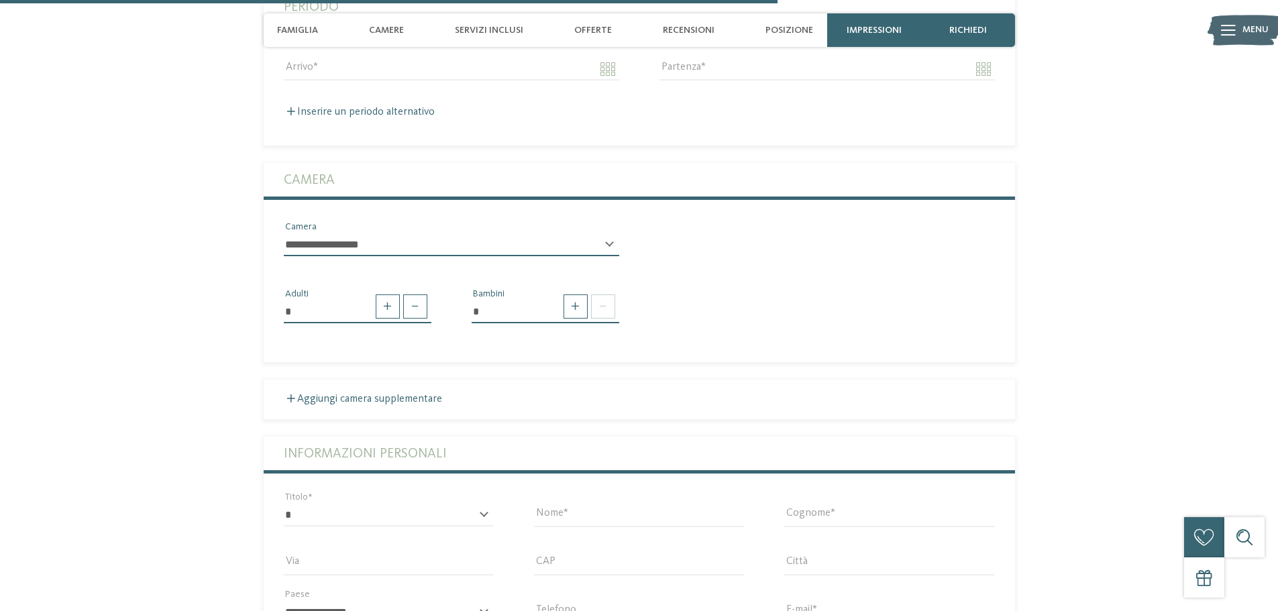
scroll to position [2481, 0]
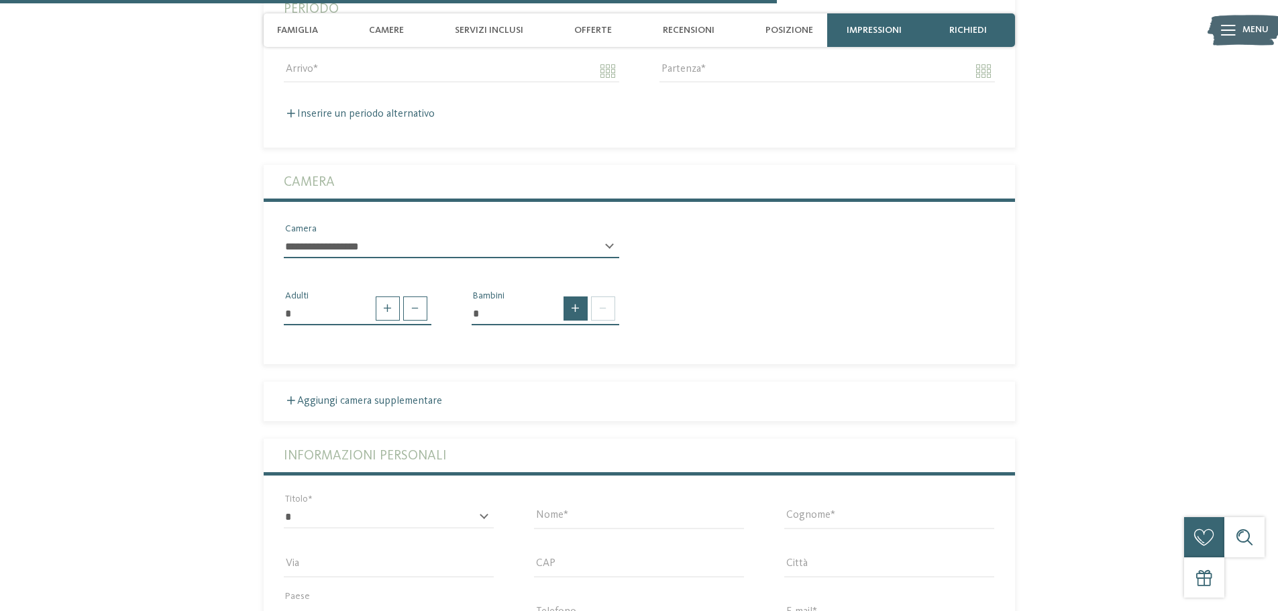
click at [574, 296] on span at bounding box center [575, 308] width 24 height 24
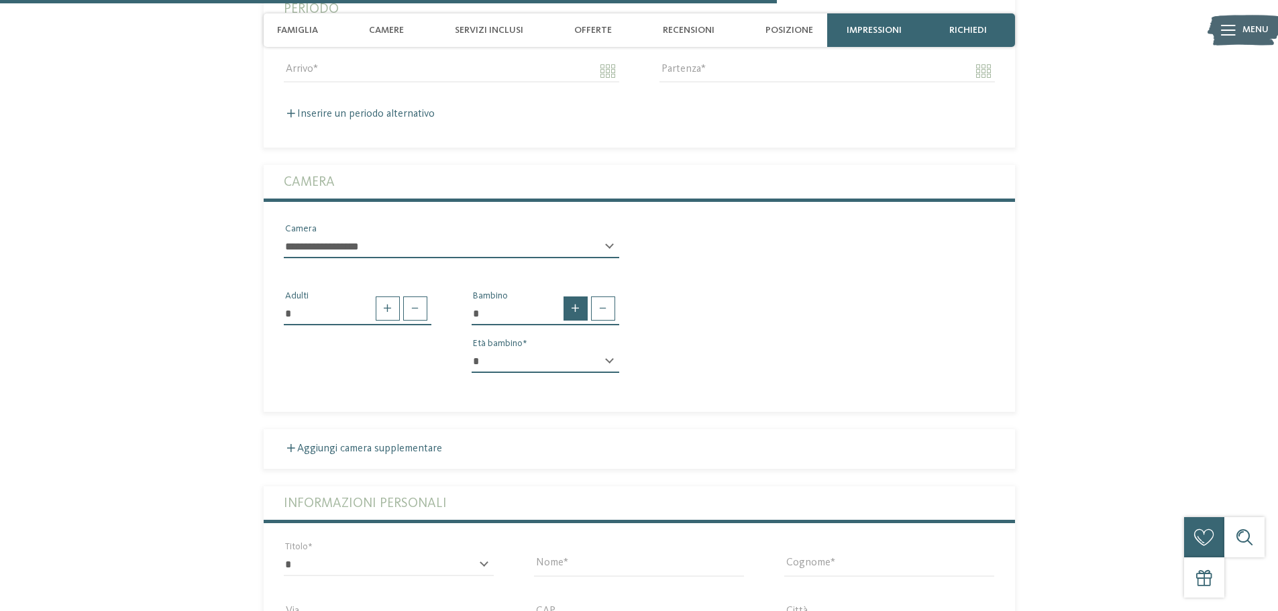
click at [571, 296] on span at bounding box center [575, 308] width 24 height 24
type input "*"
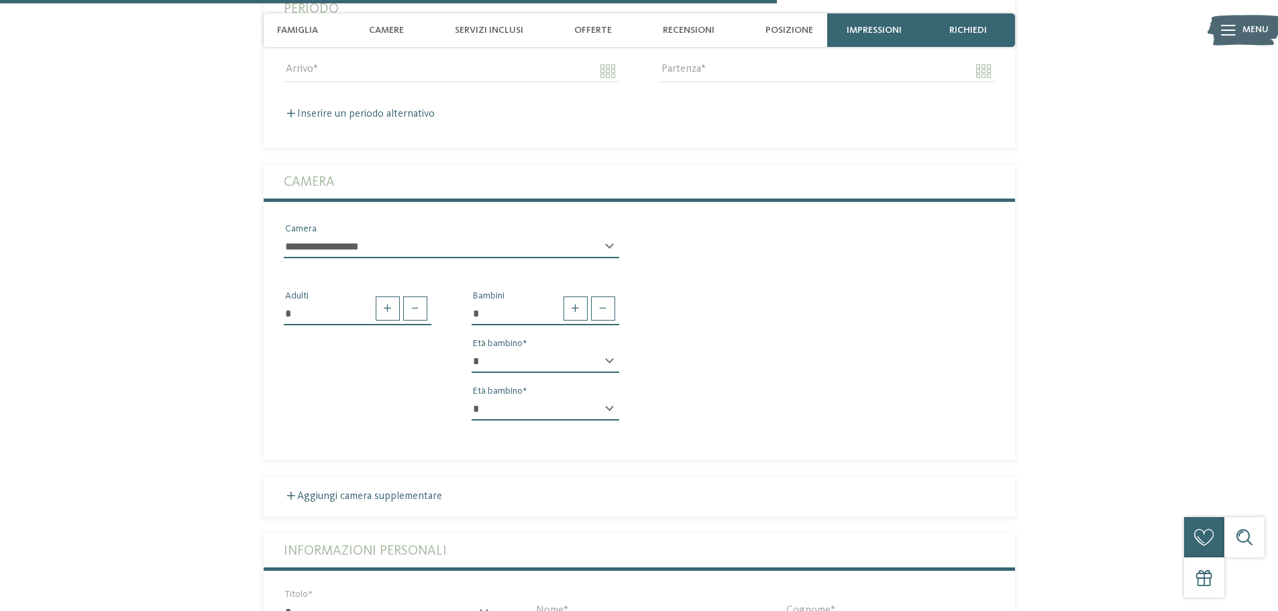
click at [555, 350] on select "* * * * * * * * * * * ** ** ** ** ** ** ** **" at bounding box center [545, 361] width 148 height 23
select select "*"
click at [471, 350] on select "* * * * * * * * * * * ** ** ** ** ** ** ** **" at bounding box center [545, 361] width 148 height 23
click at [510, 398] on select "* * * * * * * * * * * ** ** ** ** ** ** ** **" at bounding box center [545, 409] width 148 height 23
select select "*"
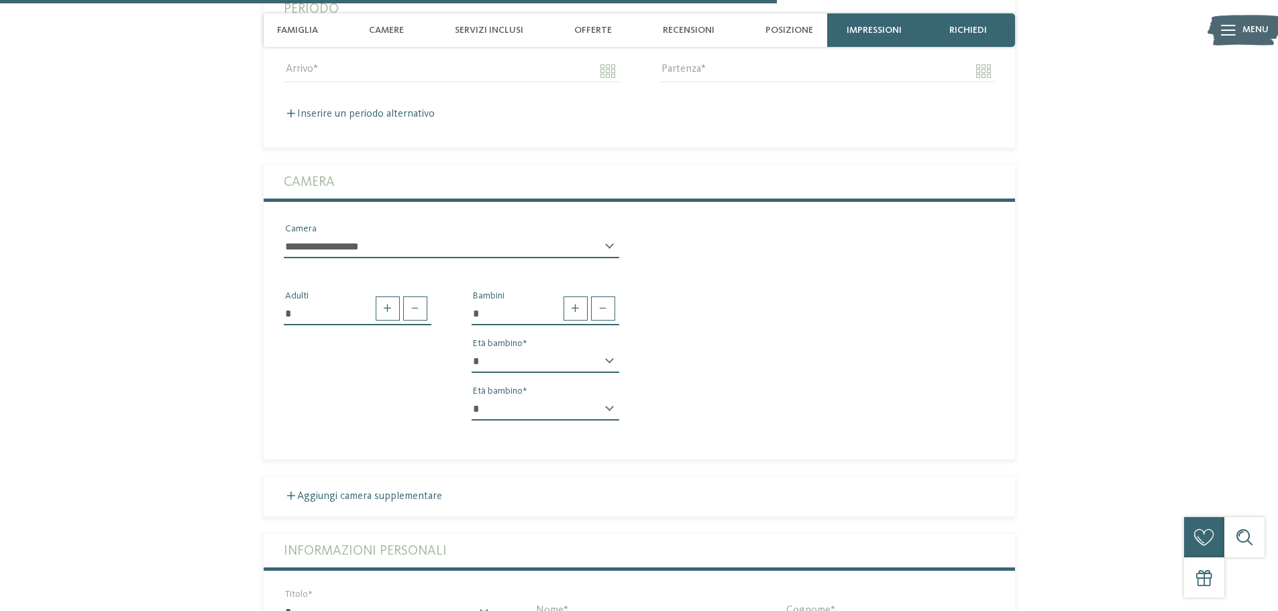
click at [471, 398] on select "* * * * * * * * * * * ** ** ** ** ** ** ** **" at bounding box center [545, 409] width 148 height 23
click at [184, 412] on section "Richiedi ora senza impegno o prenota subito! richiedi prenota" at bounding box center [639, 423] width 912 height 1056
click at [334, 235] on select "**********" at bounding box center [451, 246] width 335 height 23
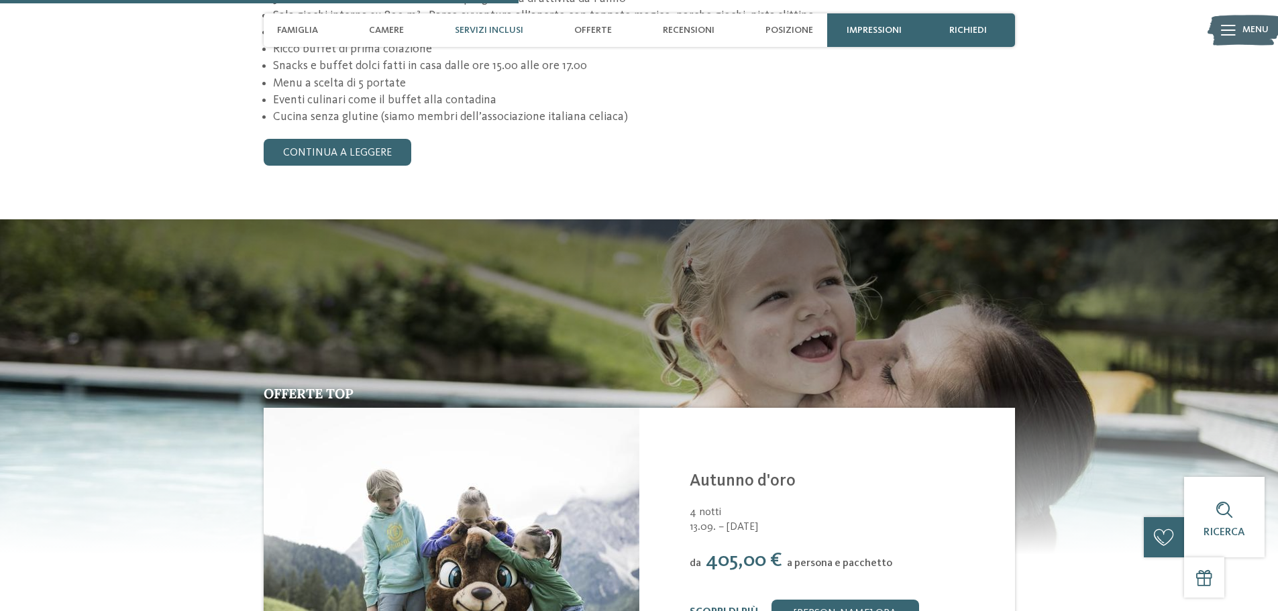
scroll to position [1542, 0]
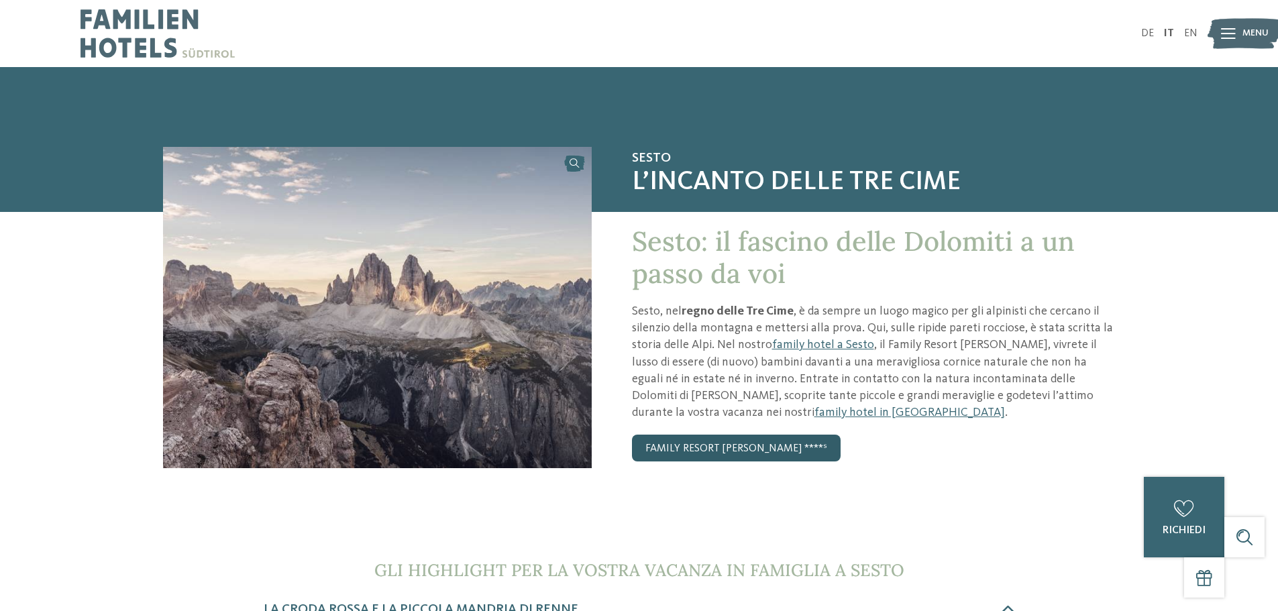
click at [722, 453] on link "Family Resort [PERSON_NAME] ****ˢ" at bounding box center [736, 448] width 209 height 27
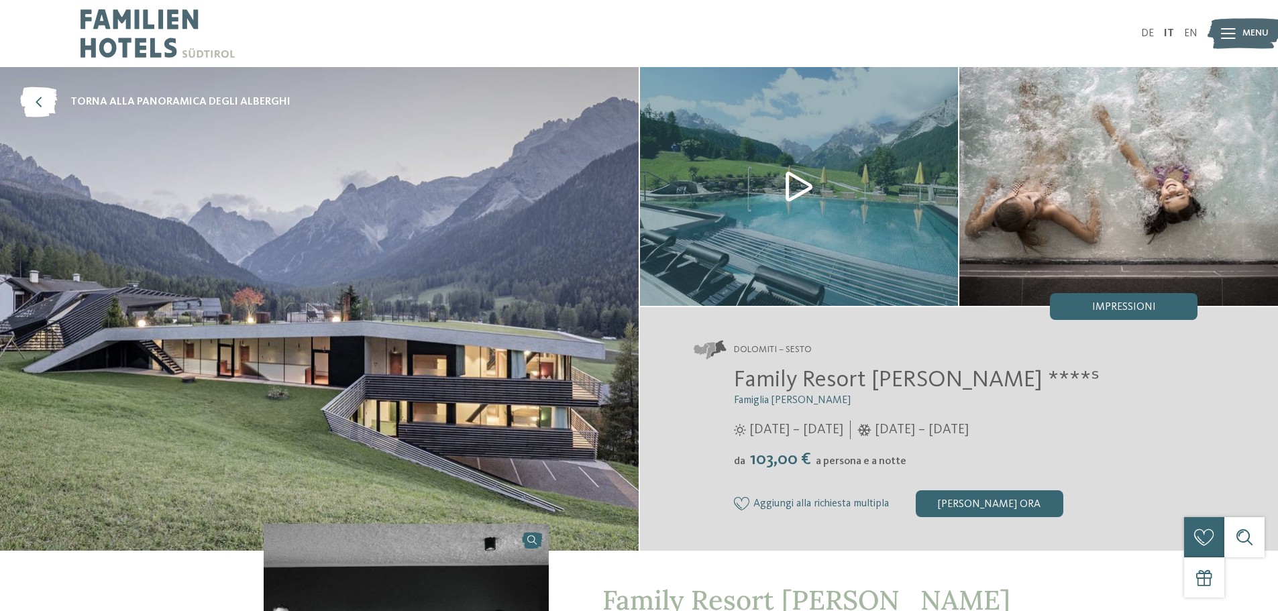
click at [811, 192] on img at bounding box center [799, 186] width 319 height 239
